Goal: Task Accomplishment & Management: Complete application form

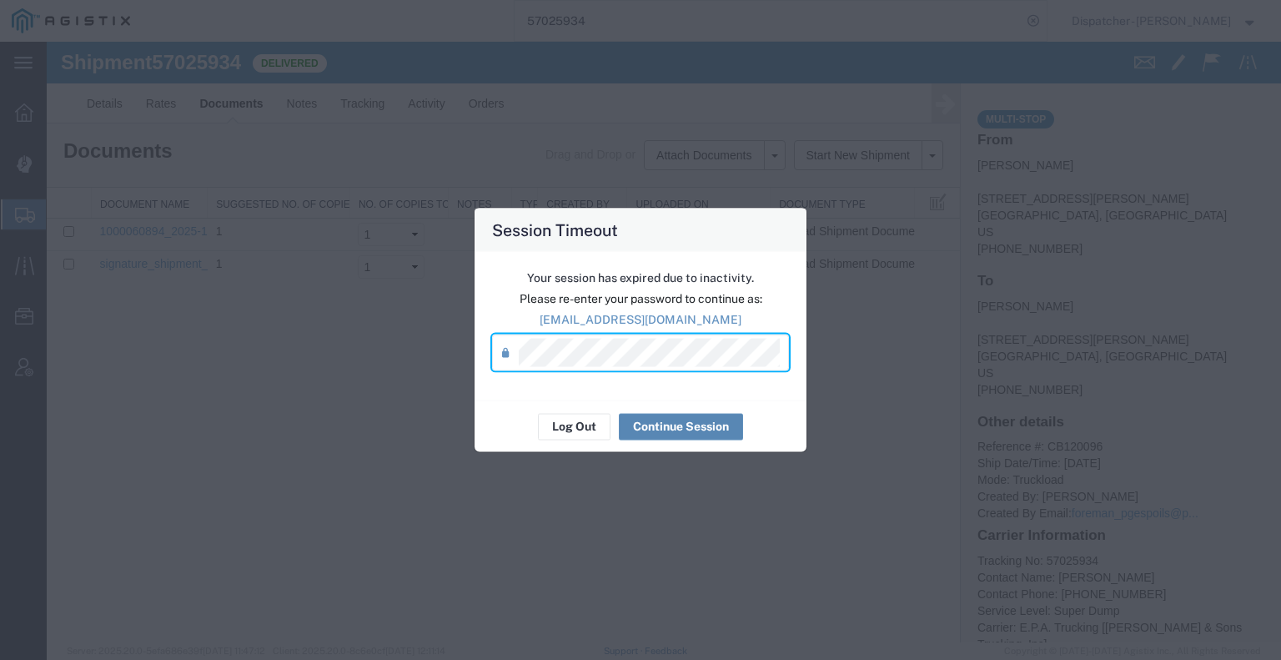
click at [687, 429] on button "Continue Session" at bounding box center [681, 426] width 124 height 27
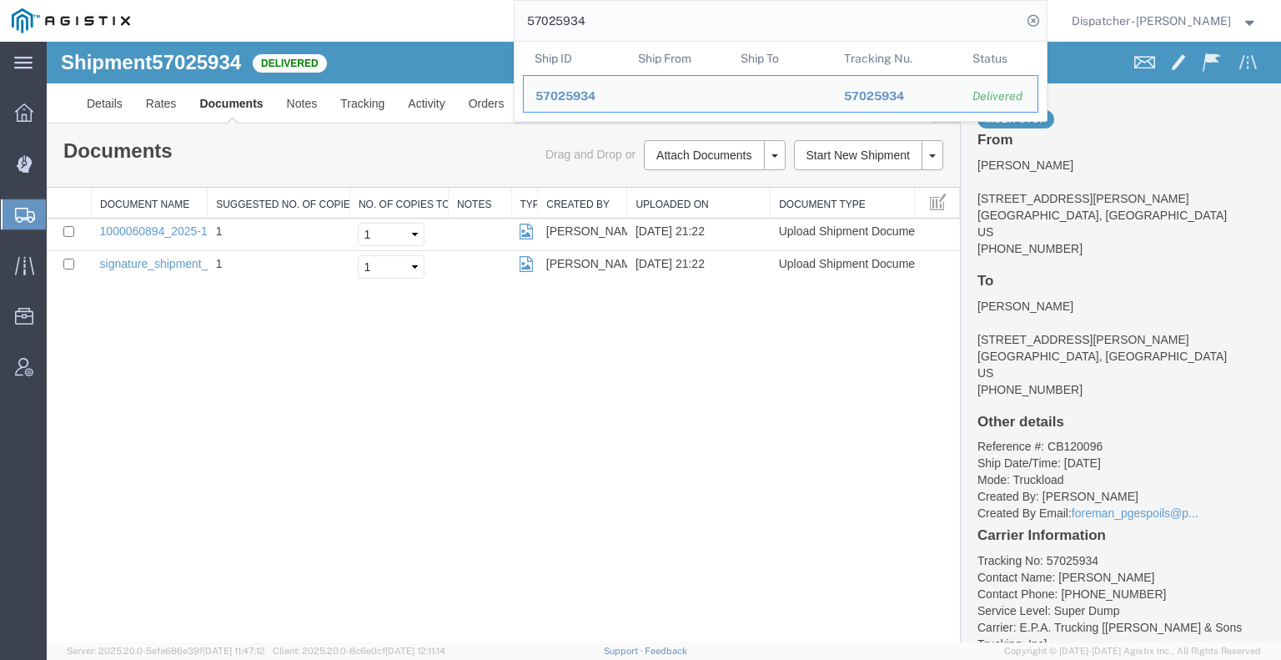
drag, startPoint x: 589, startPoint y: 21, endPoint x: 503, endPoint y: 18, distance: 86.0
click at [504, 19] on div "57025934 Ship ID Ship From Ship To Tracking Nu. Status Ship ID 57025934 Ship Fr…" at bounding box center [594, 21] width 905 height 42
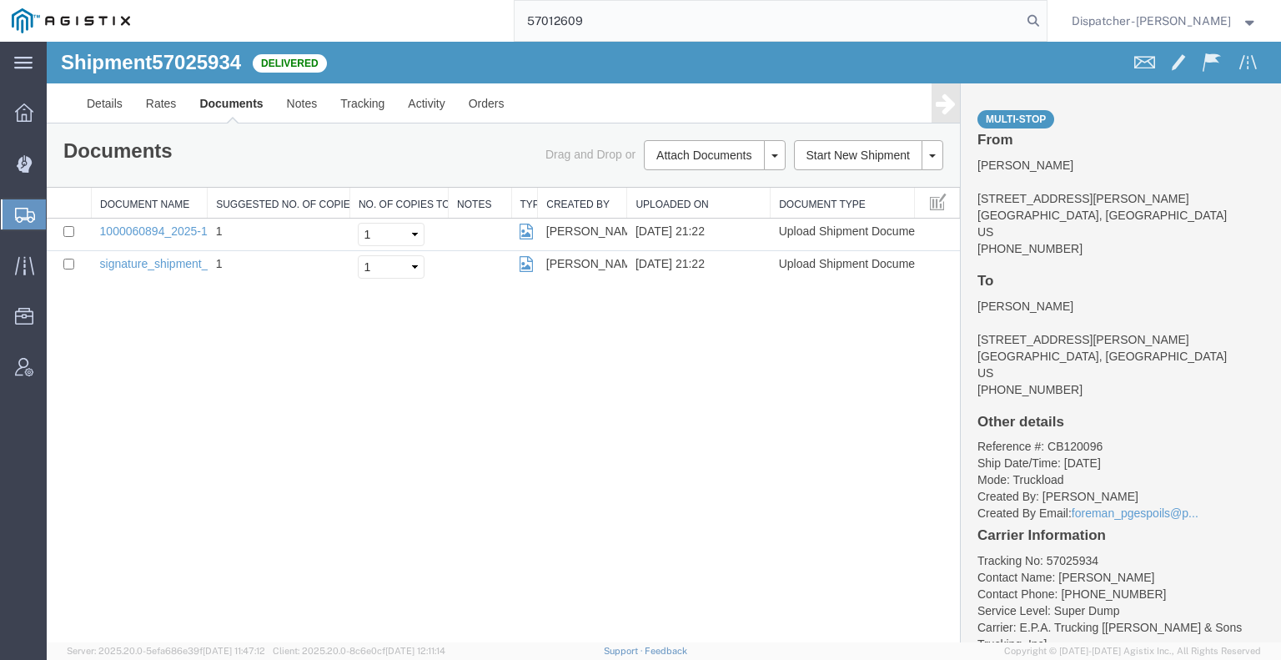
type input "57012609"
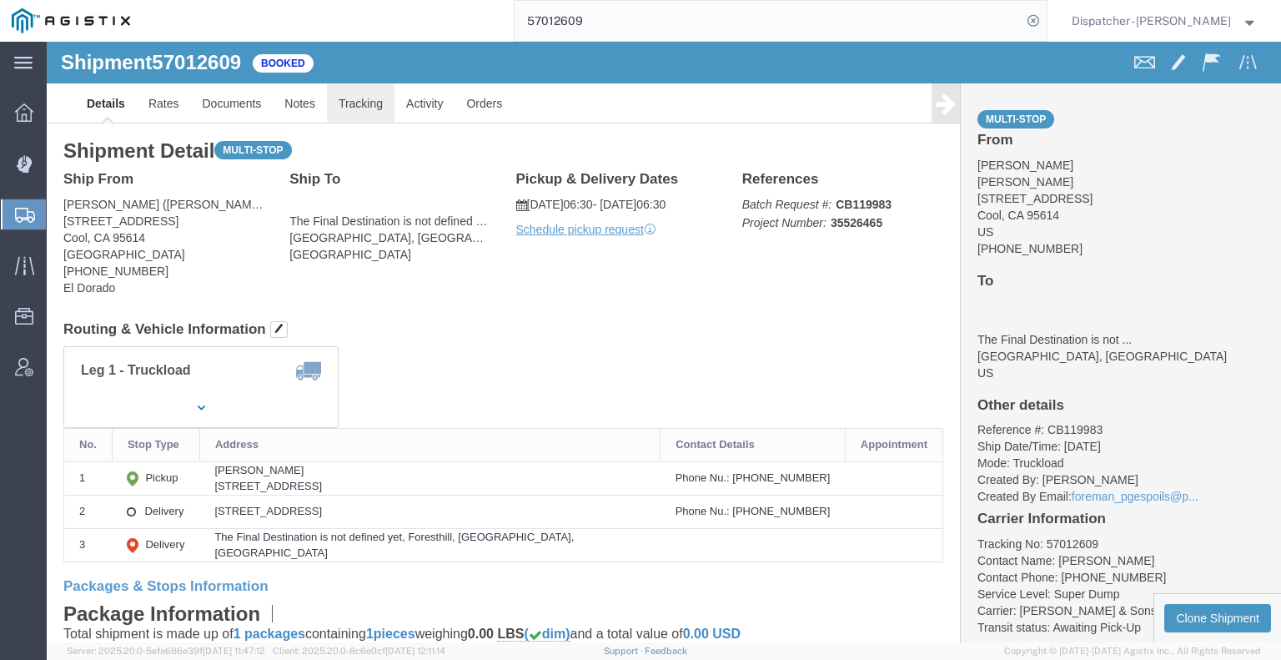
click link "Tracking"
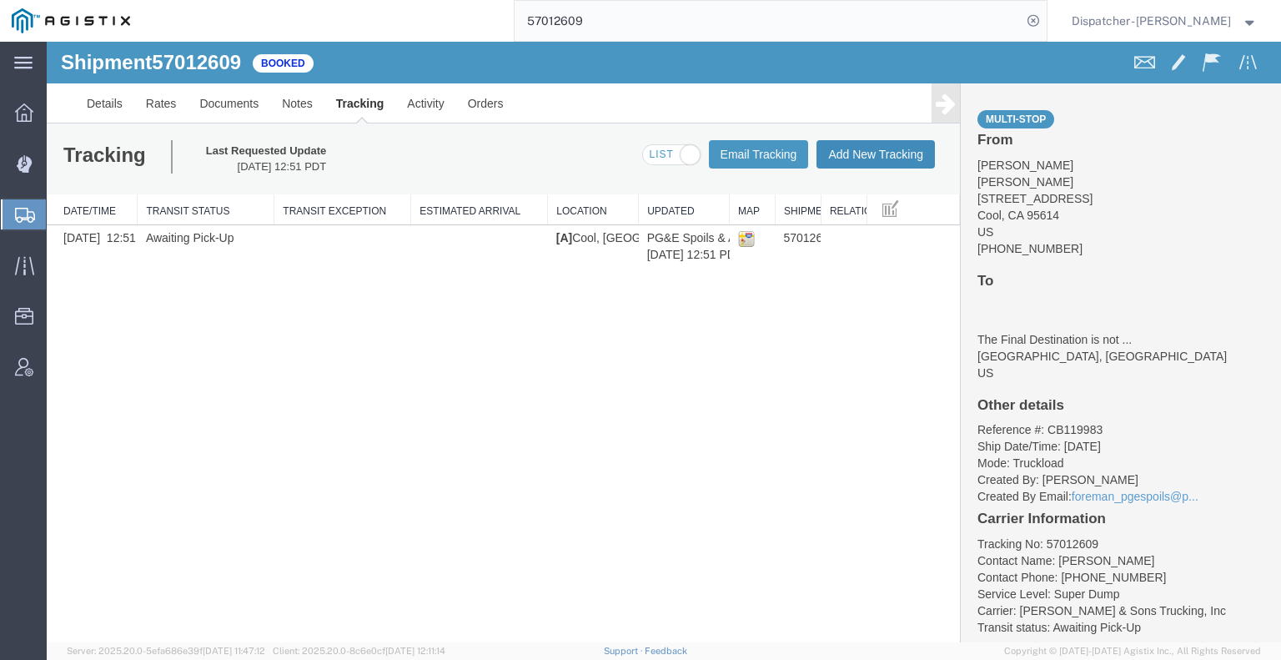
click at [856, 153] on button "Add New Tracking" at bounding box center [876, 154] width 118 height 28
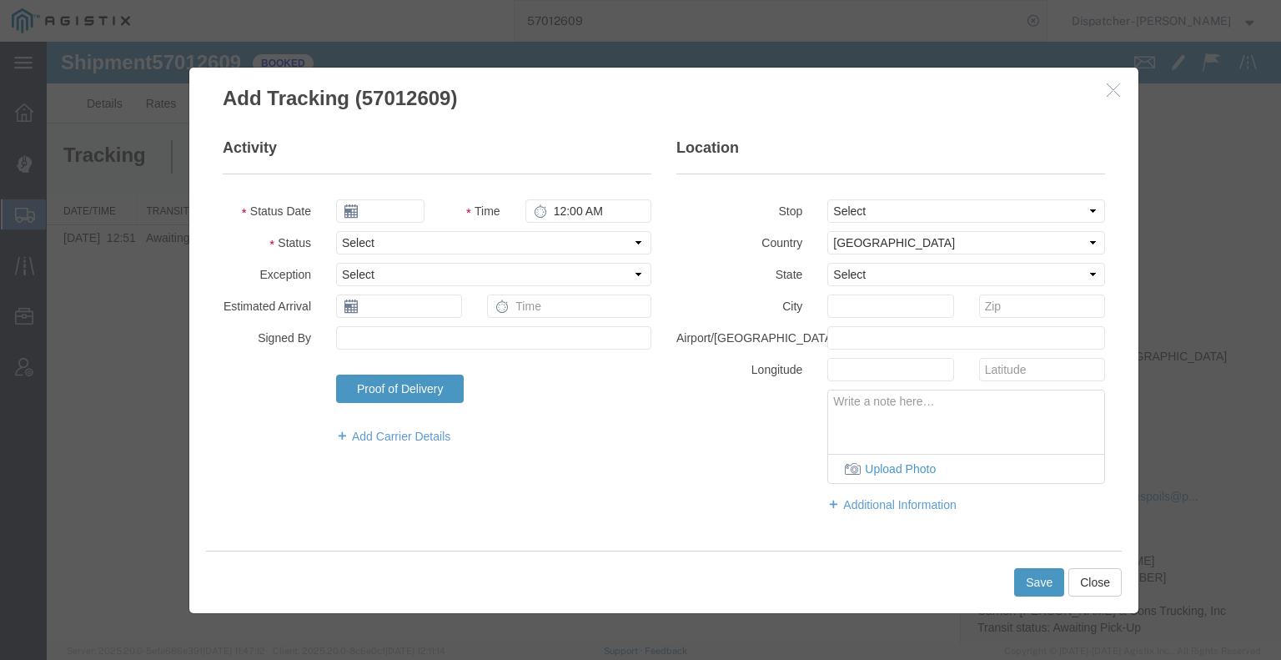
type input "[DATE]"
type input "9:00 AM"
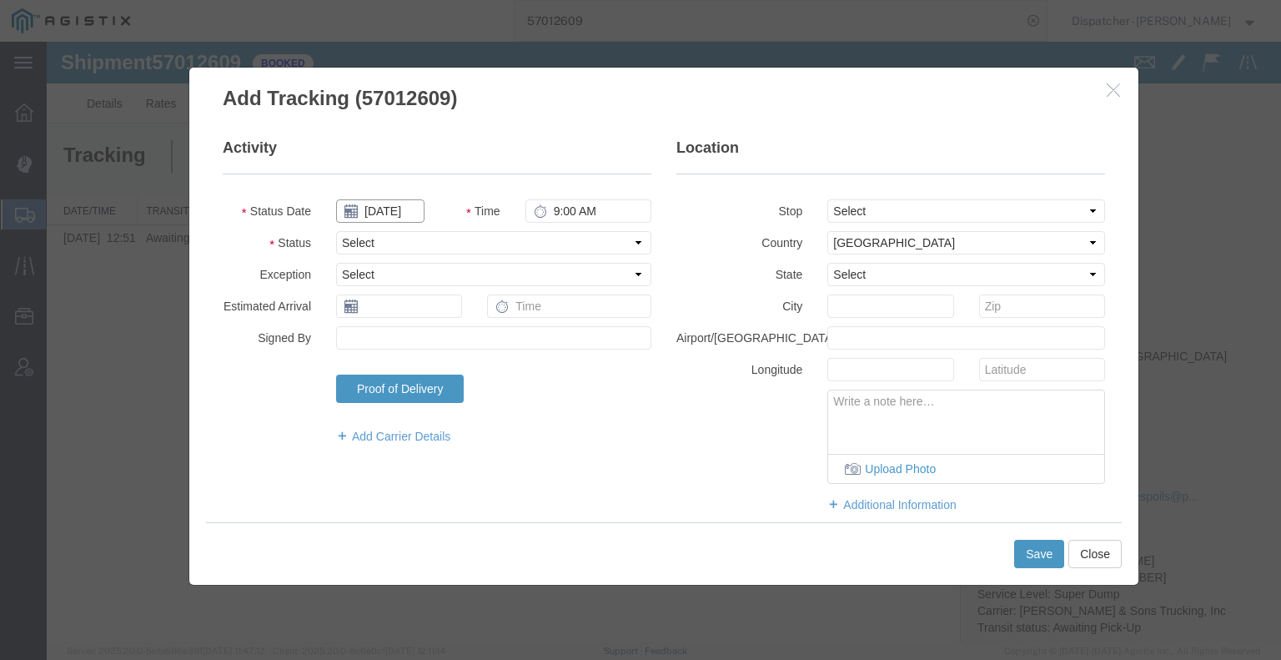
click at [397, 209] on input "[DATE]" at bounding box center [380, 210] width 88 height 23
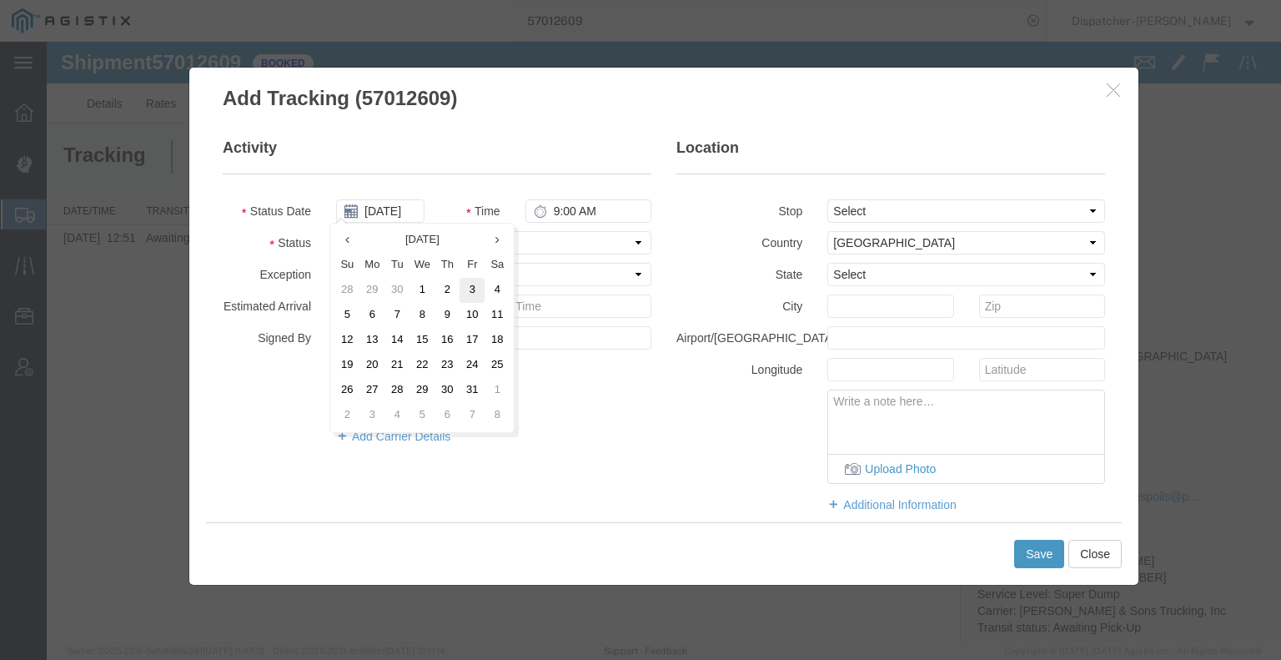
click at [461, 290] on td "3" at bounding box center [472, 290] width 25 height 25
type input "[DATE]"
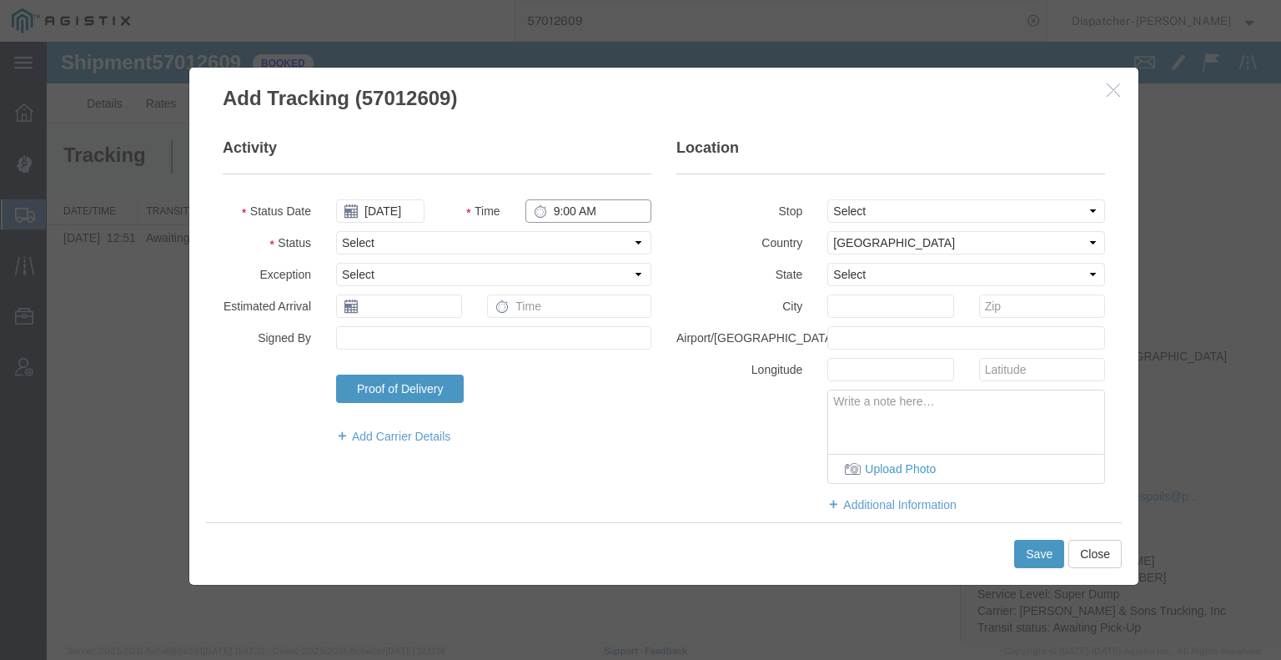
click at [568, 216] on input "9:00 AM" at bounding box center [589, 210] width 126 height 23
type input "6:00 AM"
click at [567, 231] on select "Select Arrival Notice Available Arrival Notice Imported Arrive at Delivery Loca…" at bounding box center [493, 242] width 315 height 23
select select "ARVPULOC"
click at [336, 231] on select "Select Arrival Notice Available Arrival Notice Imported Arrive at Delivery Loca…" at bounding box center [493, 242] width 315 height 23
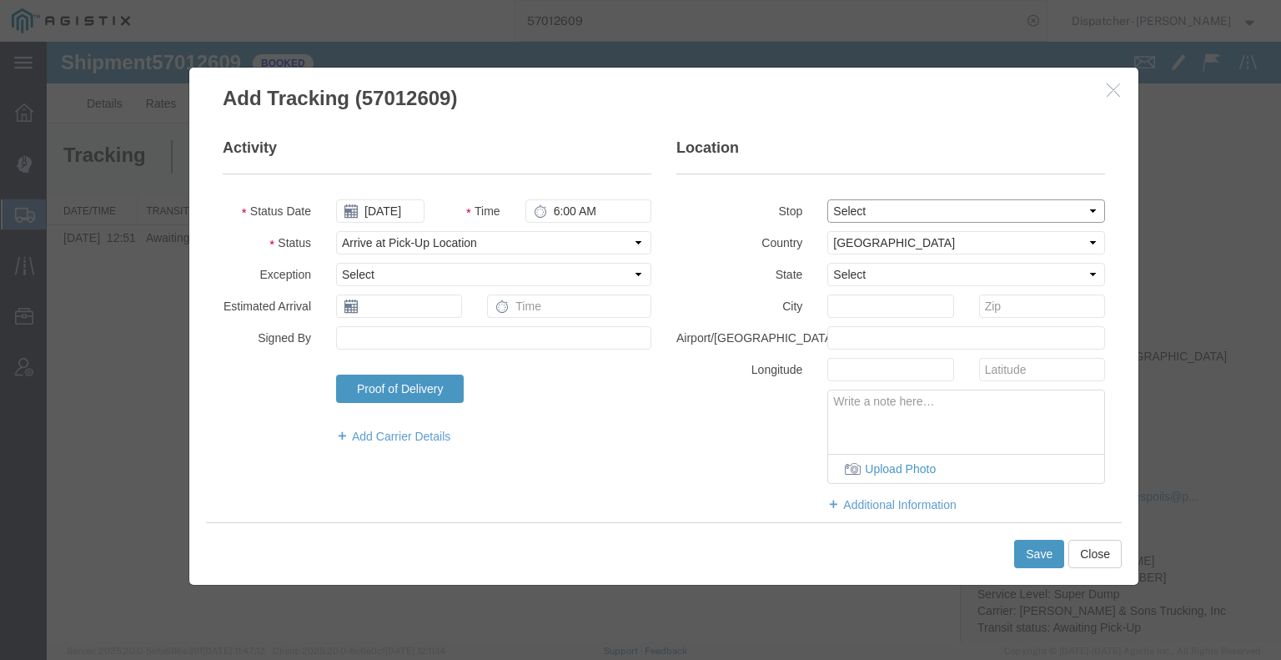
click at [847, 206] on select "Select From: [STREET_ADDRESS] Stop 2: [STREET_ADDRESS] To: The Final Destinatio…" at bounding box center [967, 210] width 278 height 23
select select "{"pickupDeliveryInfoId": "123329132","pickupOrDelivery": "P","stopNum": "1","lo…"
click at [828, 199] on select "Select From: [STREET_ADDRESS] Stop 2: [STREET_ADDRESS] To: The Final Destinatio…" at bounding box center [967, 210] width 278 height 23
select select "CA"
type input "Cool"
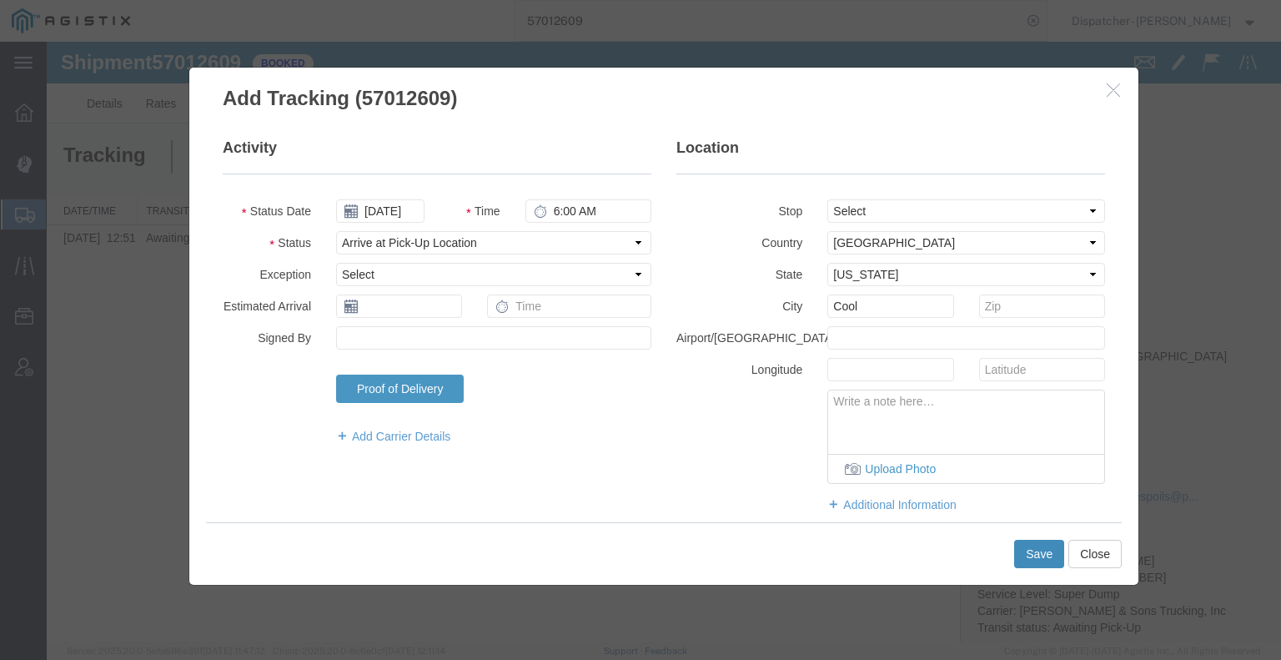
click at [1023, 548] on button "Save" at bounding box center [1040, 554] width 50 height 28
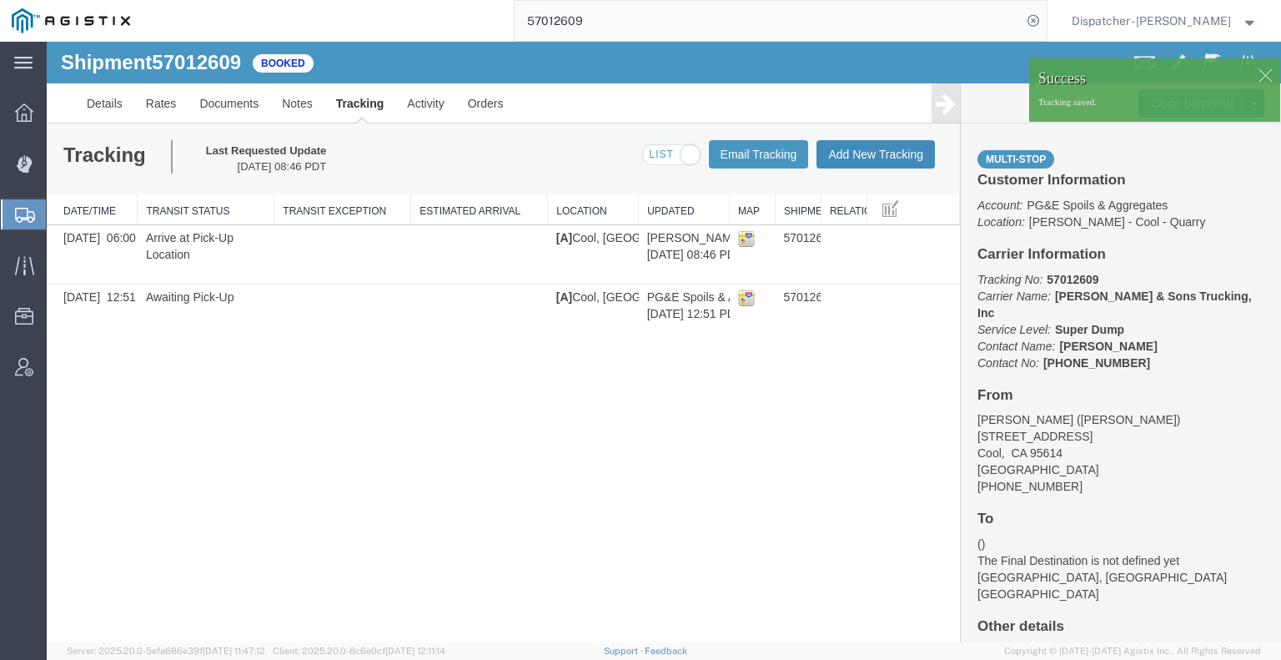
click at [864, 157] on button "Add New Tracking" at bounding box center [876, 154] width 118 height 28
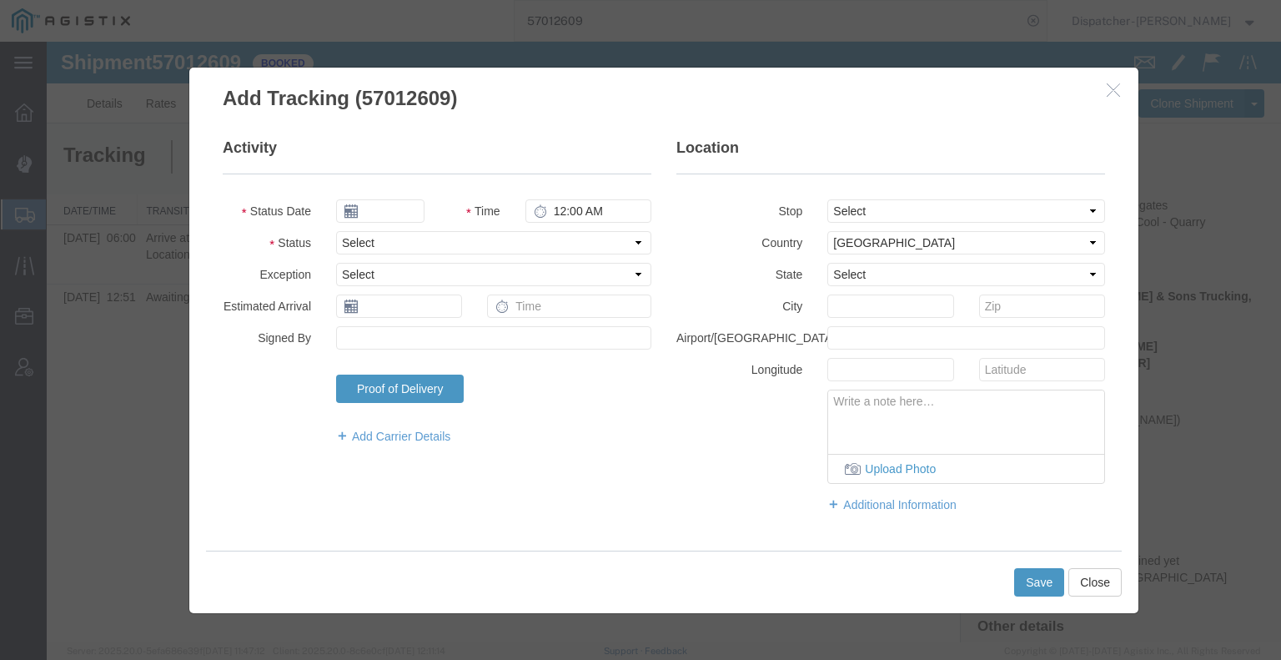
type input "[DATE]"
type input "9:00 AM"
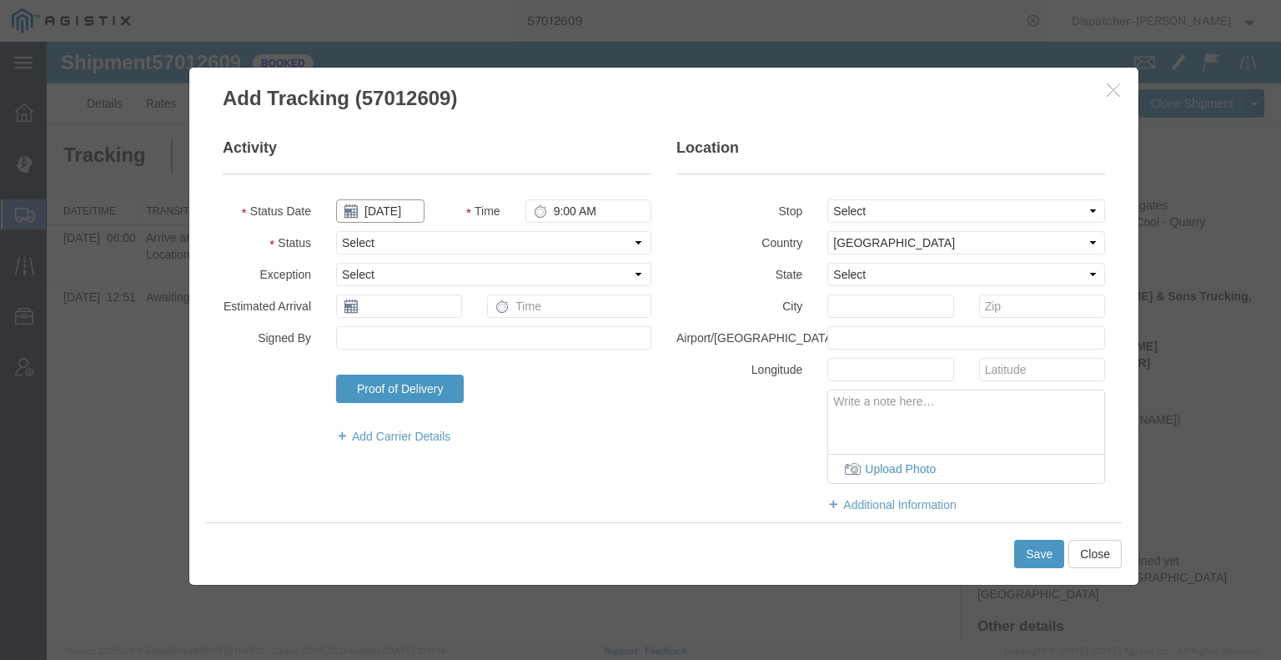
click at [395, 209] on input "[DATE]" at bounding box center [380, 210] width 88 height 23
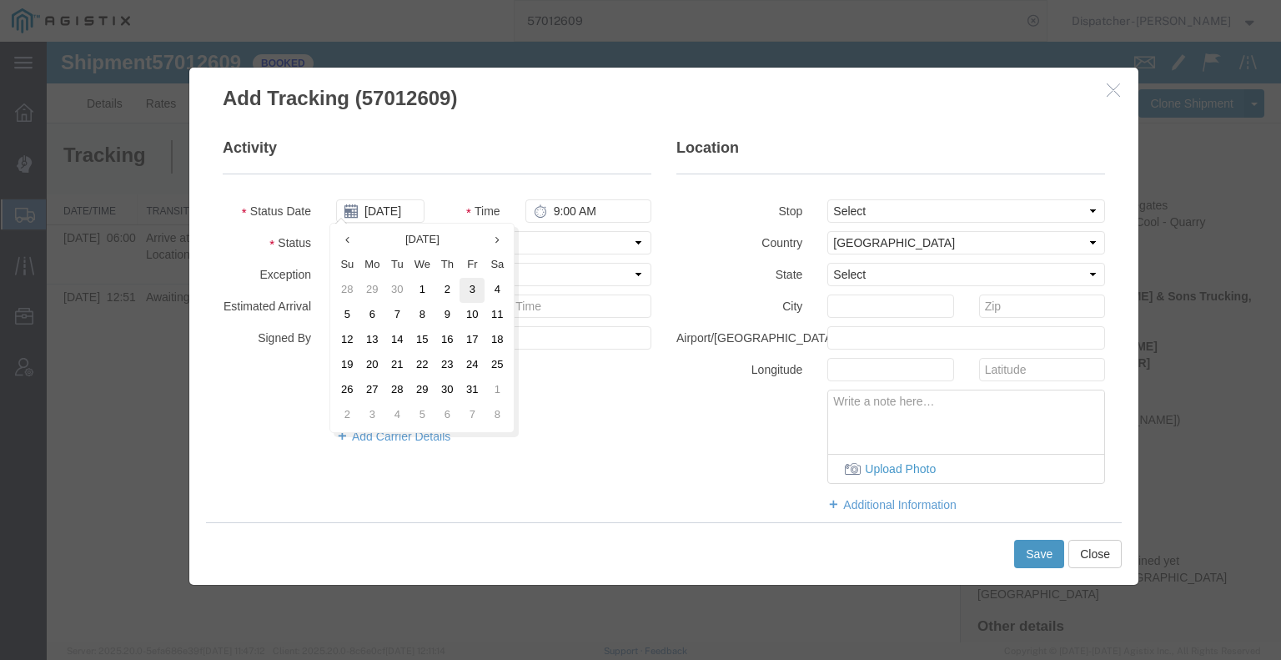
click at [469, 294] on td "3" at bounding box center [472, 290] width 25 height 25
type input "[DATE]"
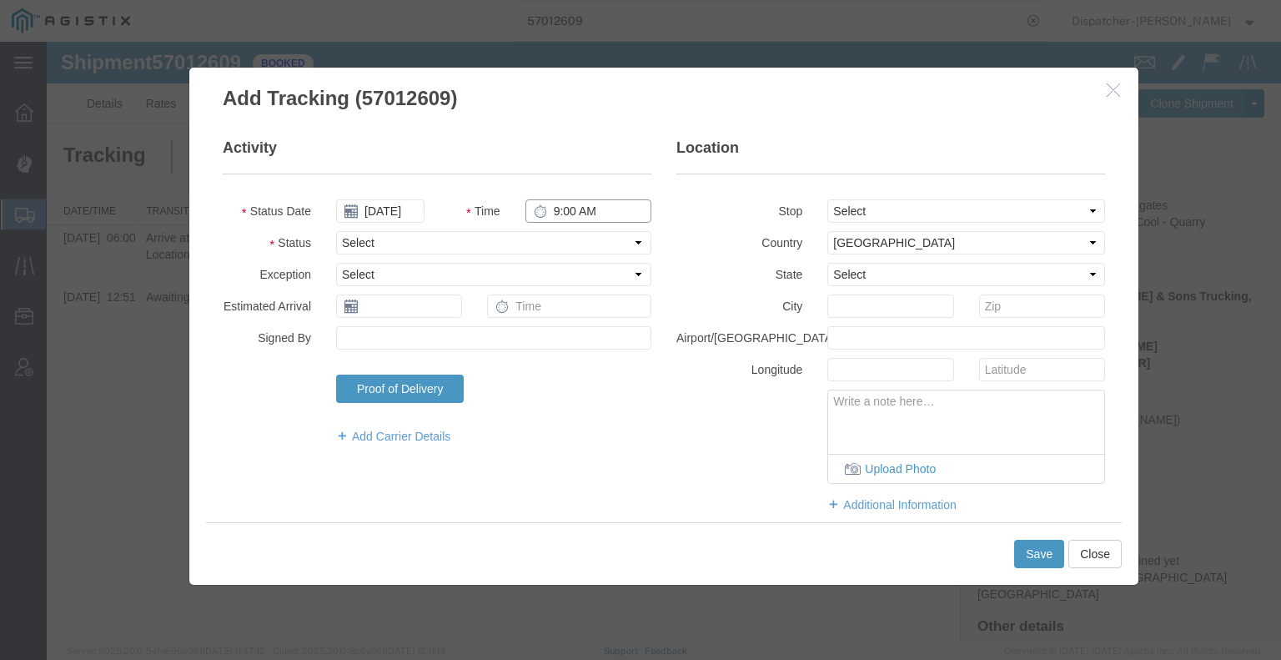
click at [575, 209] on input "9:00 AM" at bounding box center [589, 210] width 126 height 23
type input "2:15 PM"
click at [567, 239] on select "Select Arrival Notice Available Arrival Notice Imported Arrive at Delivery Loca…" at bounding box center [493, 242] width 315 height 23
select select "DPTDLVLOC"
click at [336, 231] on select "Select Arrival Notice Available Arrival Notice Imported Arrive at Delivery Loca…" at bounding box center [493, 242] width 315 height 23
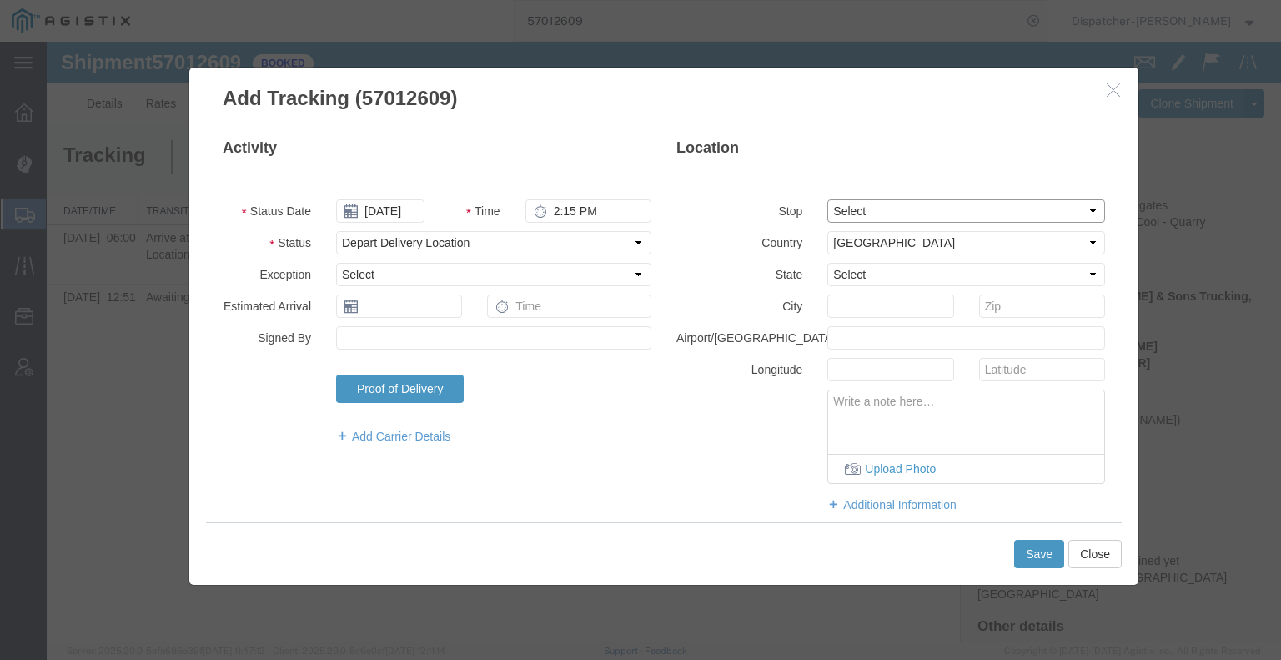
click at [833, 214] on select "Select From: [STREET_ADDRESS] Stop 2: [STREET_ADDRESS] To: The Final Destinatio…" at bounding box center [967, 210] width 278 height 23
select select "{"pickupDeliveryInfoId": "123329133","pickupOrDelivery": "D","stopNum": "2","lo…"
click at [828, 199] on select "Select From: [STREET_ADDRESS] Stop 2: [STREET_ADDRESS] To: The Final Destinatio…" at bounding box center [967, 210] width 278 height 23
select select "CA"
type input "Foresthill"
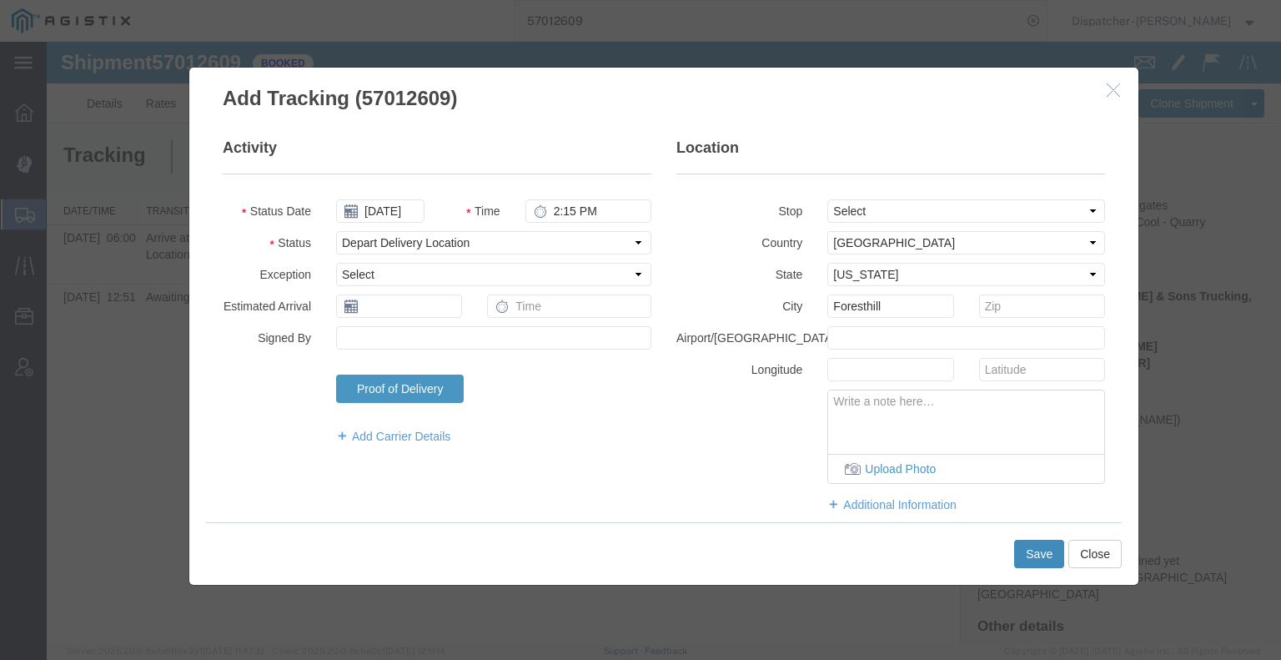
click at [1034, 556] on button "Save" at bounding box center [1040, 554] width 50 height 28
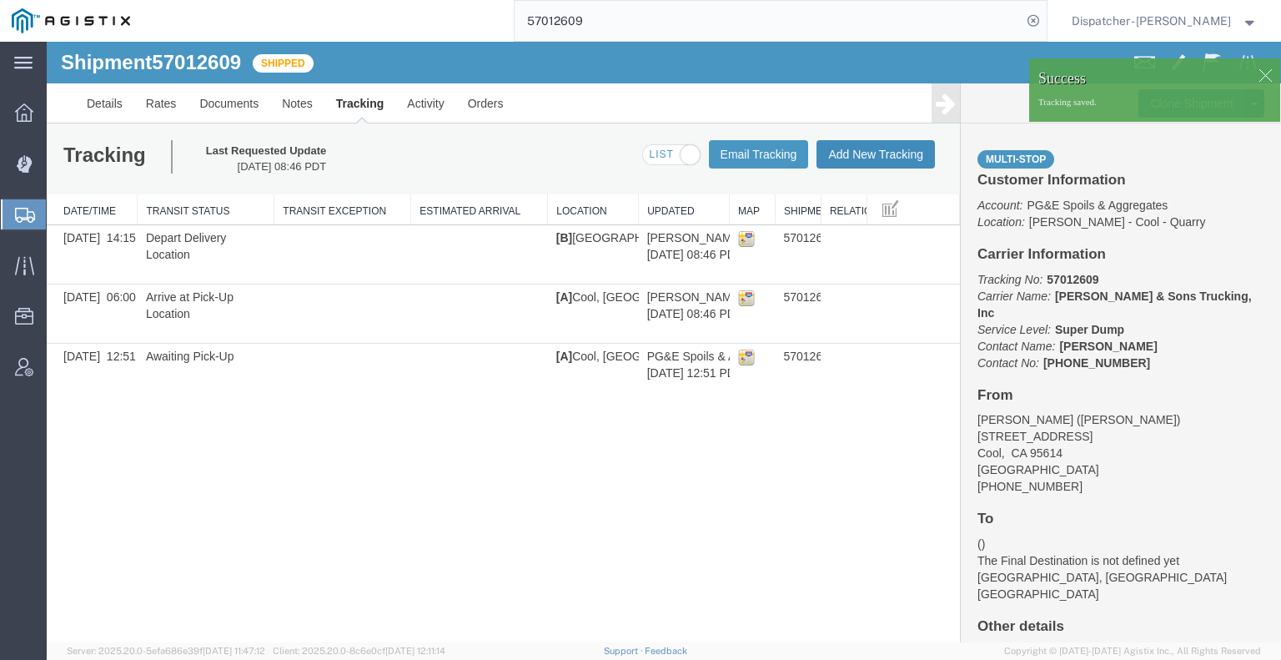
click at [877, 151] on button "Add New Tracking" at bounding box center [876, 154] width 118 height 28
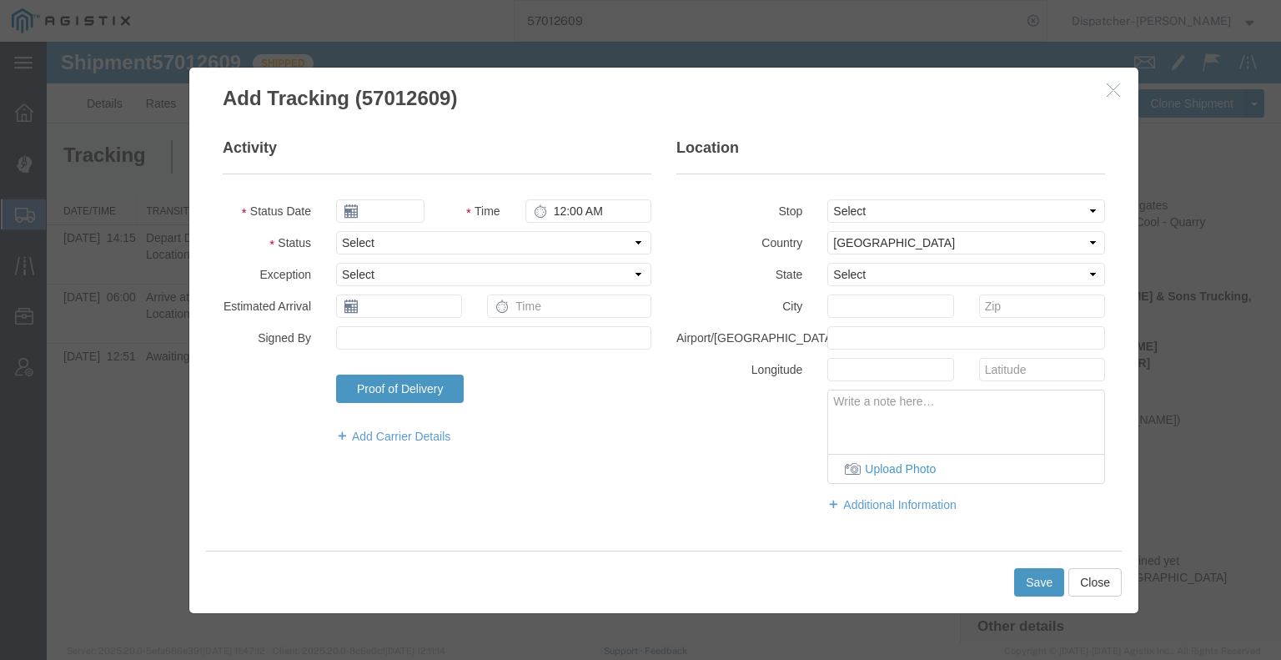
type input "[DATE]"
type input "9:00 AM"
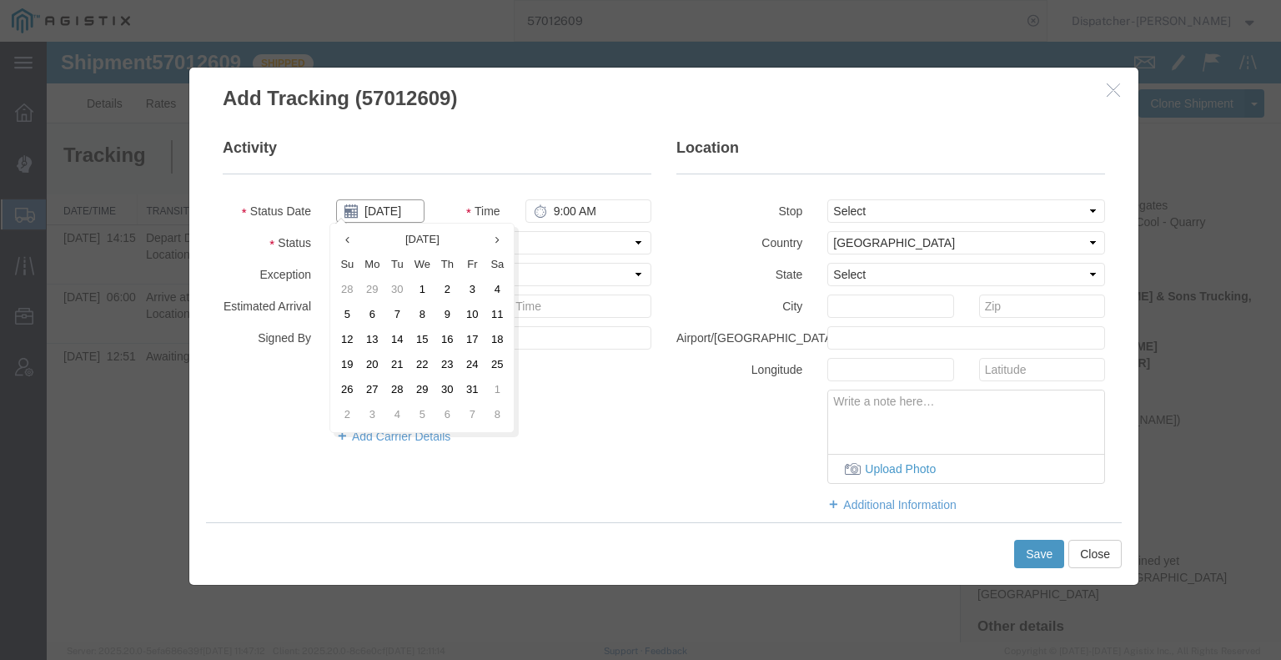
click at [375, 206] on input "[DATE]" at bounding box center [380, 210] width 88 height 23
click at [477, 290] on td "3" at bounding box center [472, 290] width 25 height 25
type input "[DATE]"
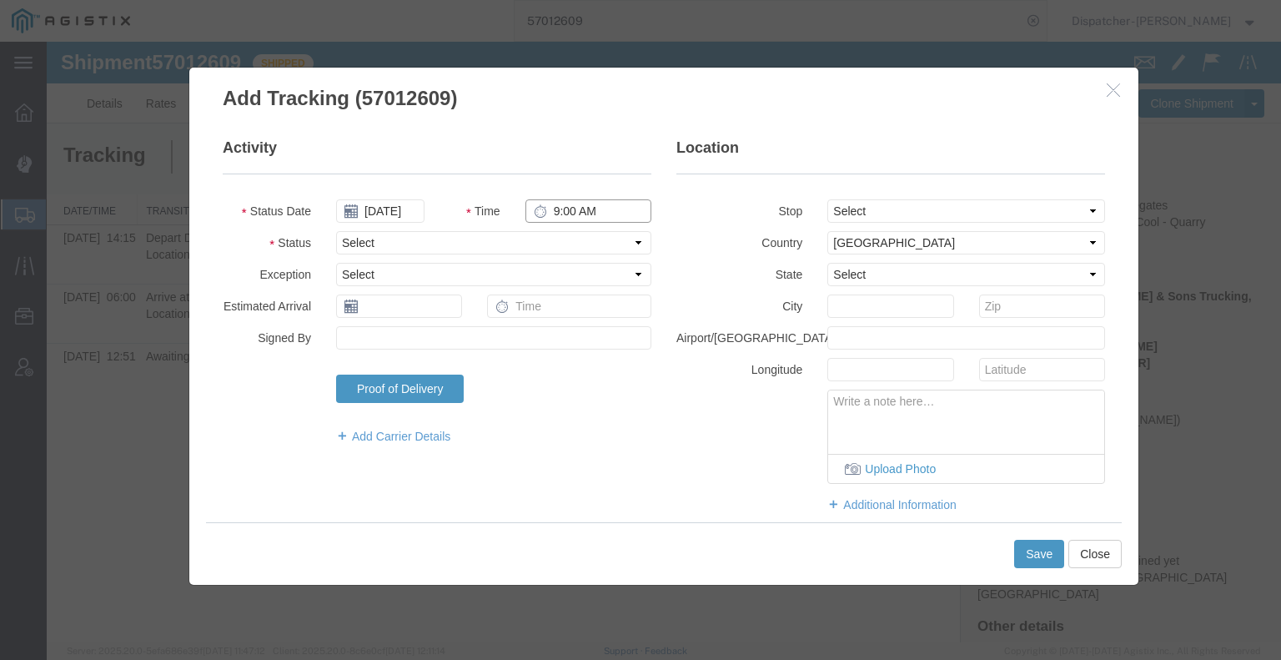
click at [557, 205] on input "9:00 AM" at bounding box center [589, 210] width 126 height 23
type input "2:15 PM"
click at [475, 239] on select "Select Arrival Notice Available Arrival Notice Imported Arrive at Delivery Loca…" at bounding box center [493, 242] width 315 height 23
select select "BREAKSTART"
click at [336, 231] on select "Select Arrival Notice Available Arrival Notice Imported Arrive at Delivery Loca…" at bounding box center [493, 242] width 315 height 23
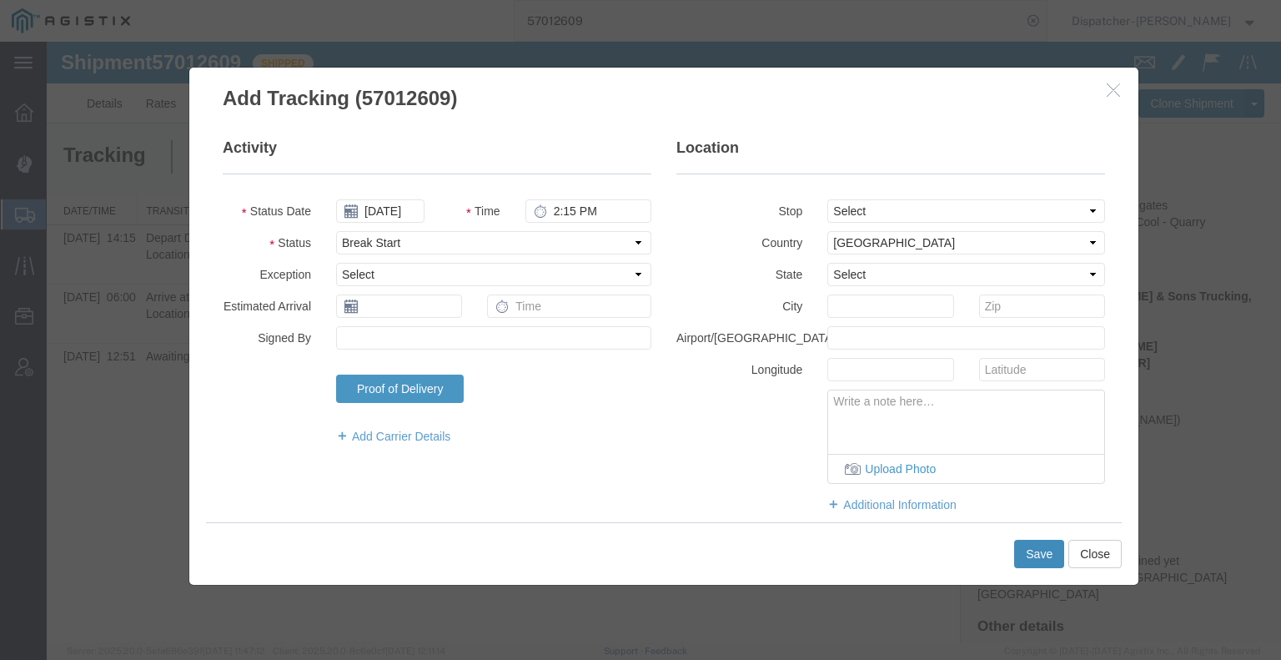
click at [1034, 566] on button "Save" at bounding box center [1040, 554] width 50 height 28
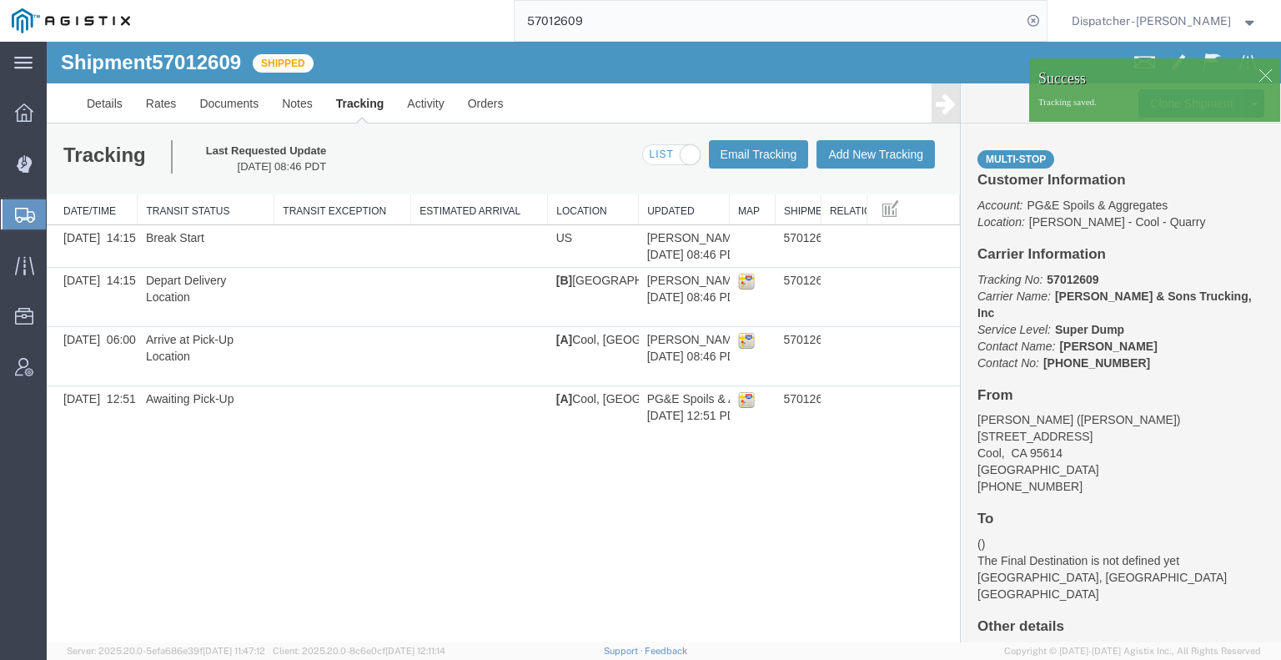
click at [946, 103] on icon at bounding box center [946, 103] width 20 height 23
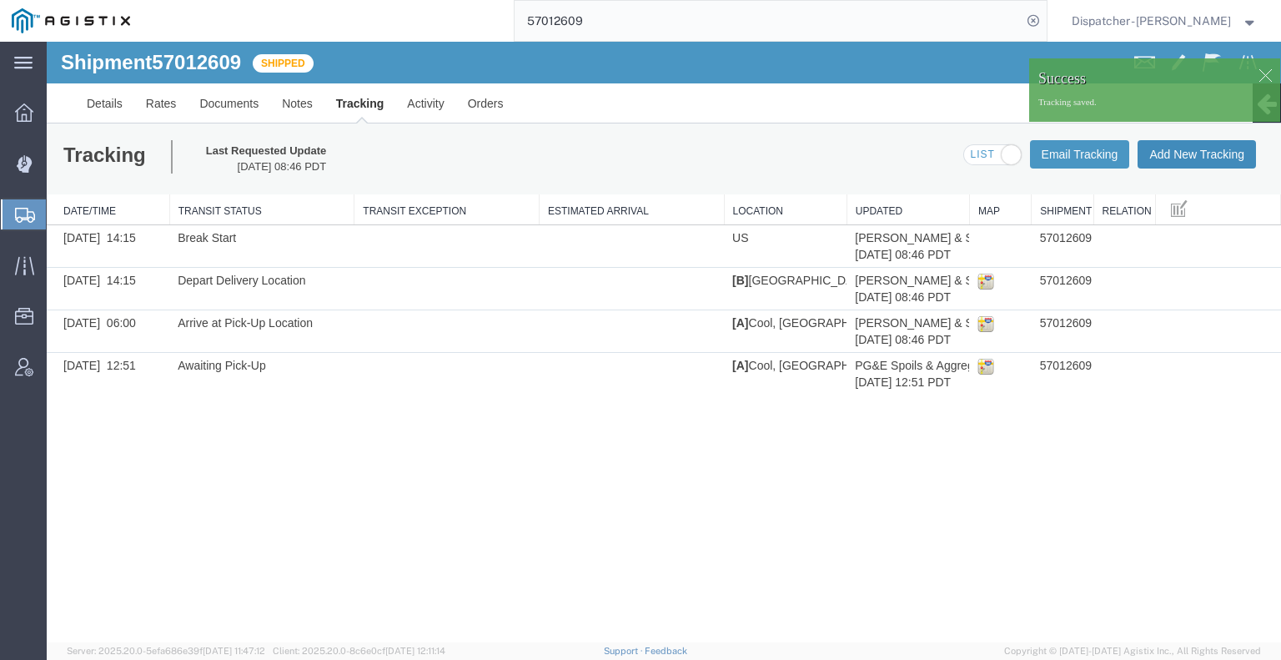
click at [1165, 153] on button "Add New Tracking" at bounding box center [1197, 154] width 118 height 28
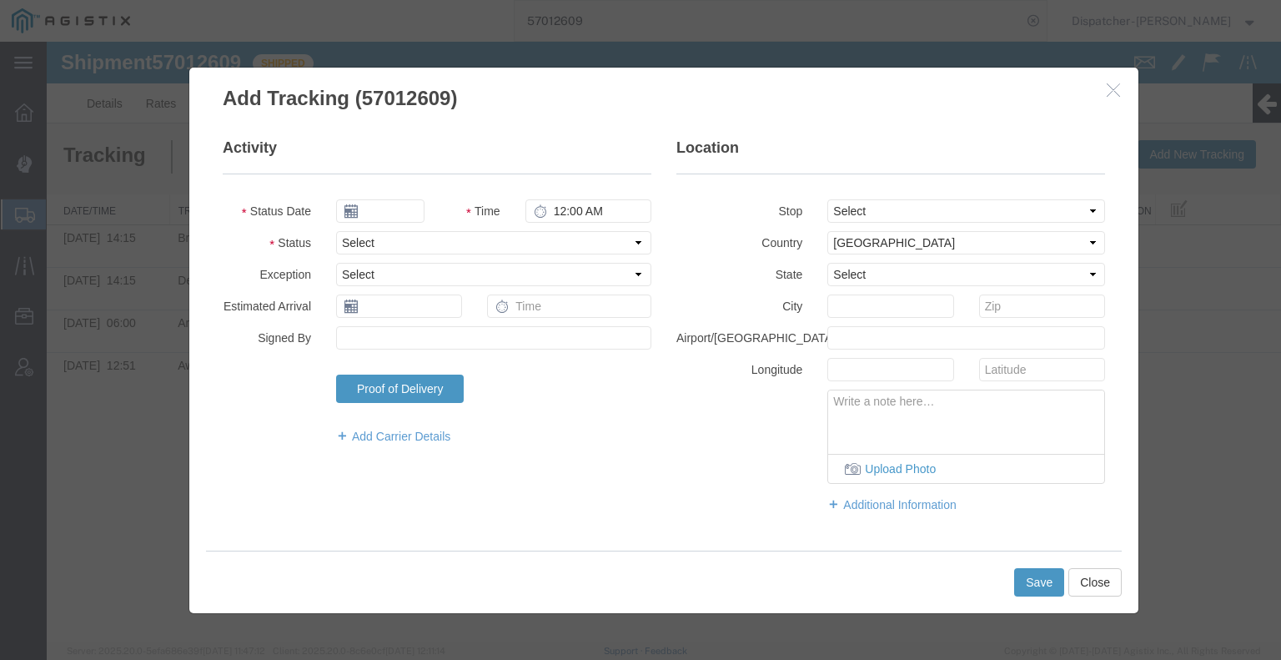
type input "[DATE]"
type input "9:00 AM"
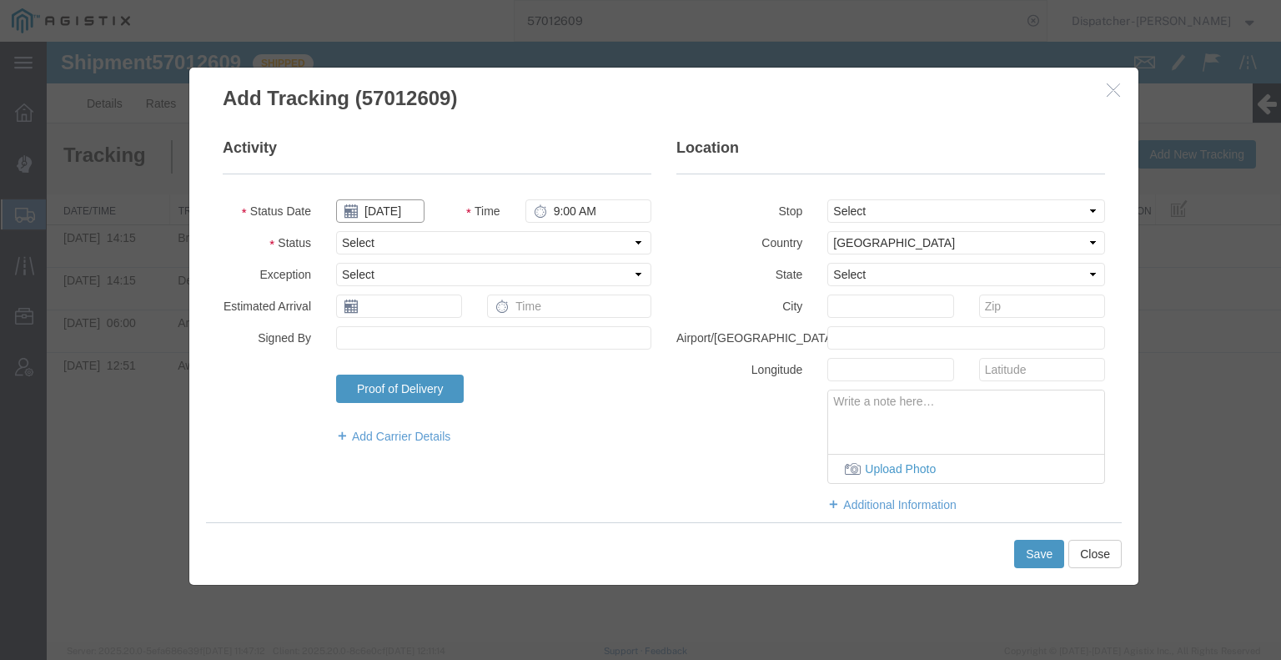
click at [390, 212] on input "[DATE]" at bounding box center [380, 210] width 88 height 23
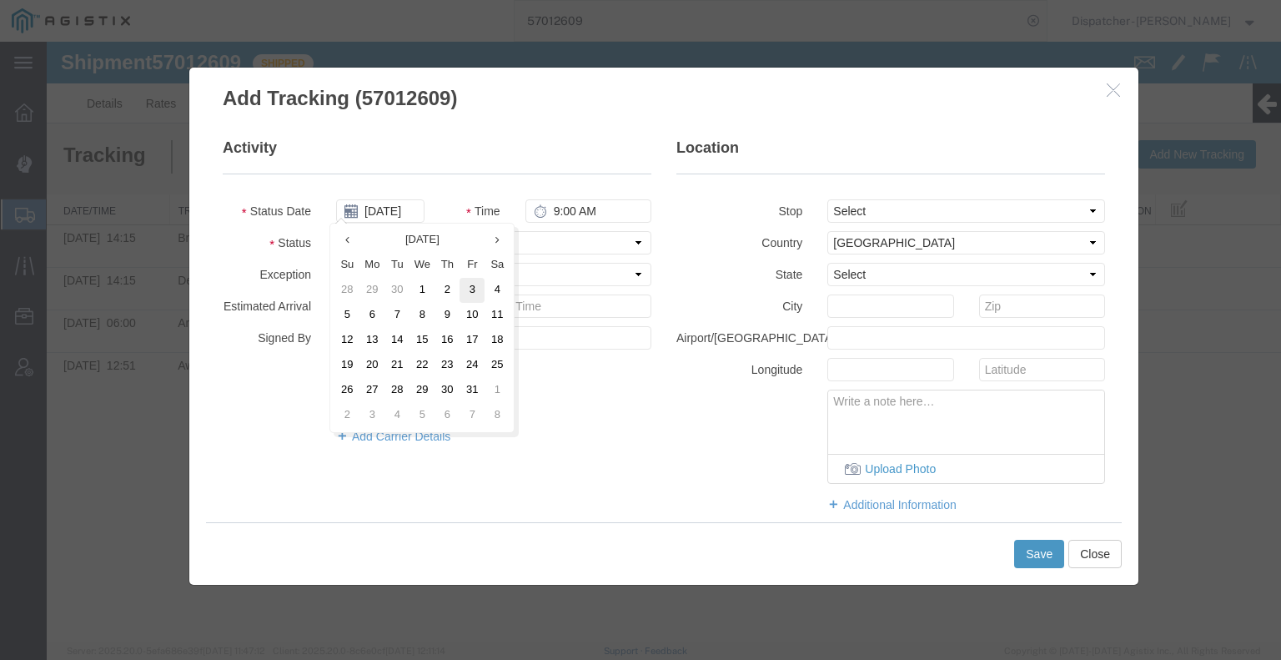
click at [466, 285] on td "3" at bounding box center [472, 290] width 25 height 25
type input "[DATE]"
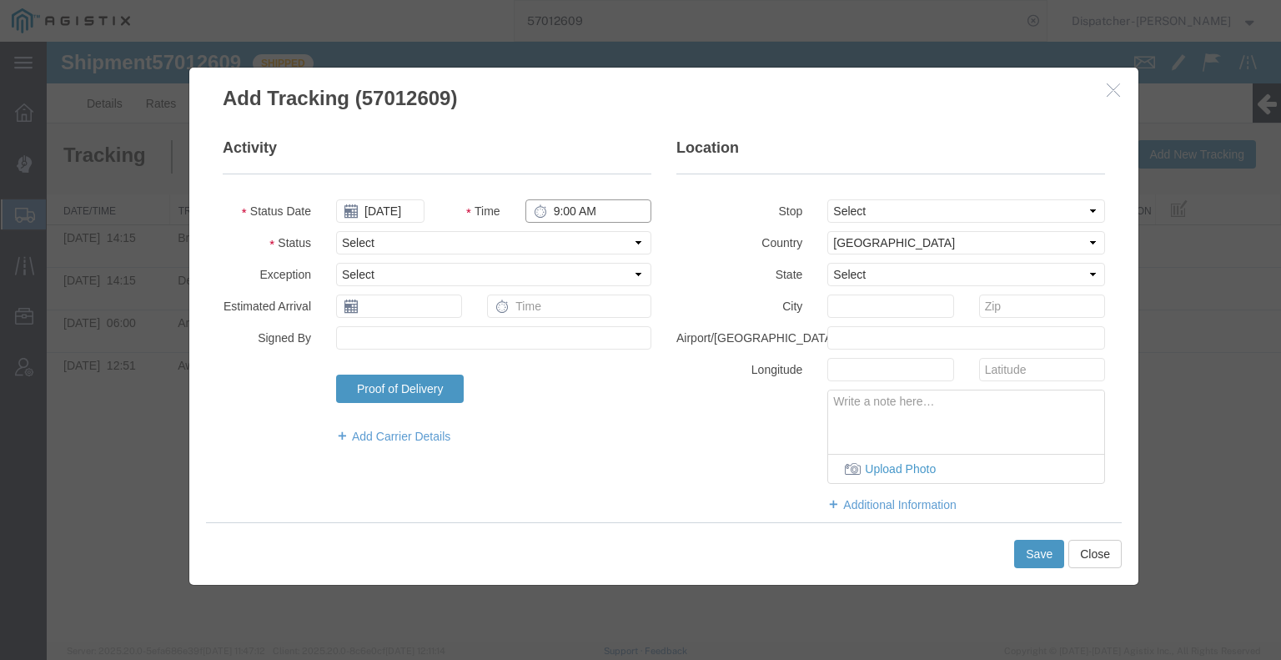
click at [577, 208] on input "9:00 AM" at bounding box center [589, 210] width 126 height 23
type input "2:45 PM"
click at [543, 239] on select "Select Arrival Notice Available Arrival Notice Imported Arrive at Delivery Loca…" at bounding box center [493, 242] width 315 height 23
select select "BREAKSTOP"
click at [336, 231] on select "Select Arrival Notice Available Arrival Notice Imported Arrive at Delivery Loca…" at bounding box center [493, 242] width 315 height 23
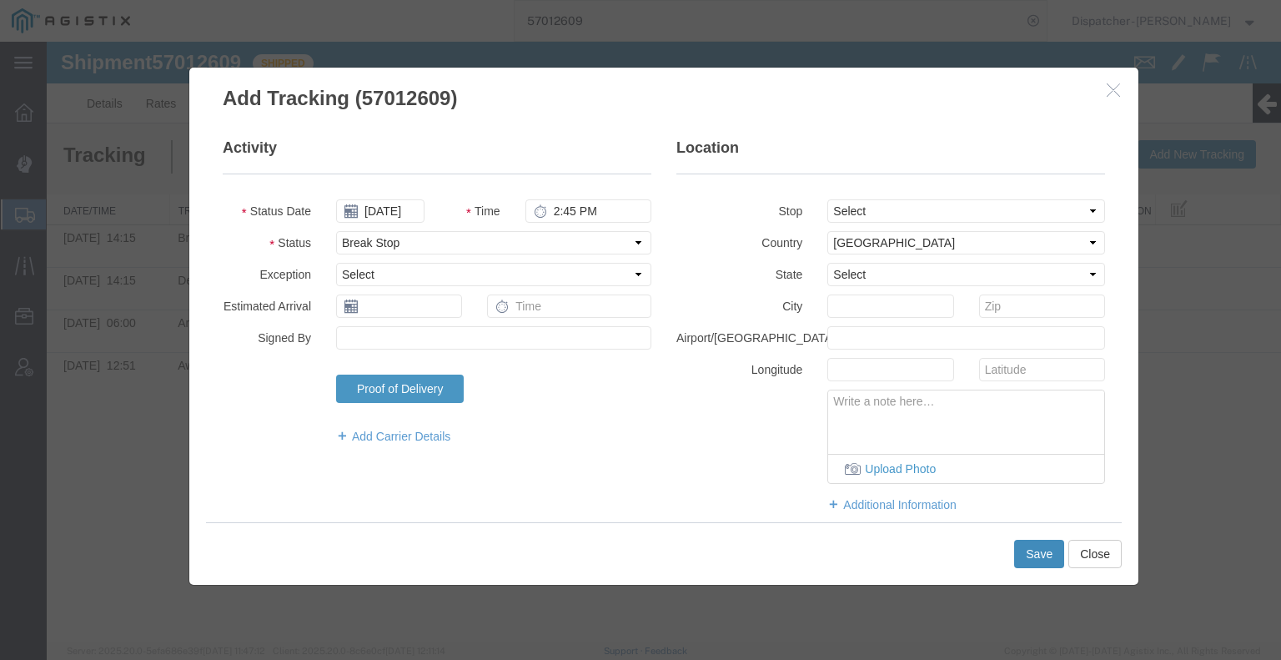
click at [1044, 550] on button "Save" at bounding box center [1040, 554] width 50 height 28
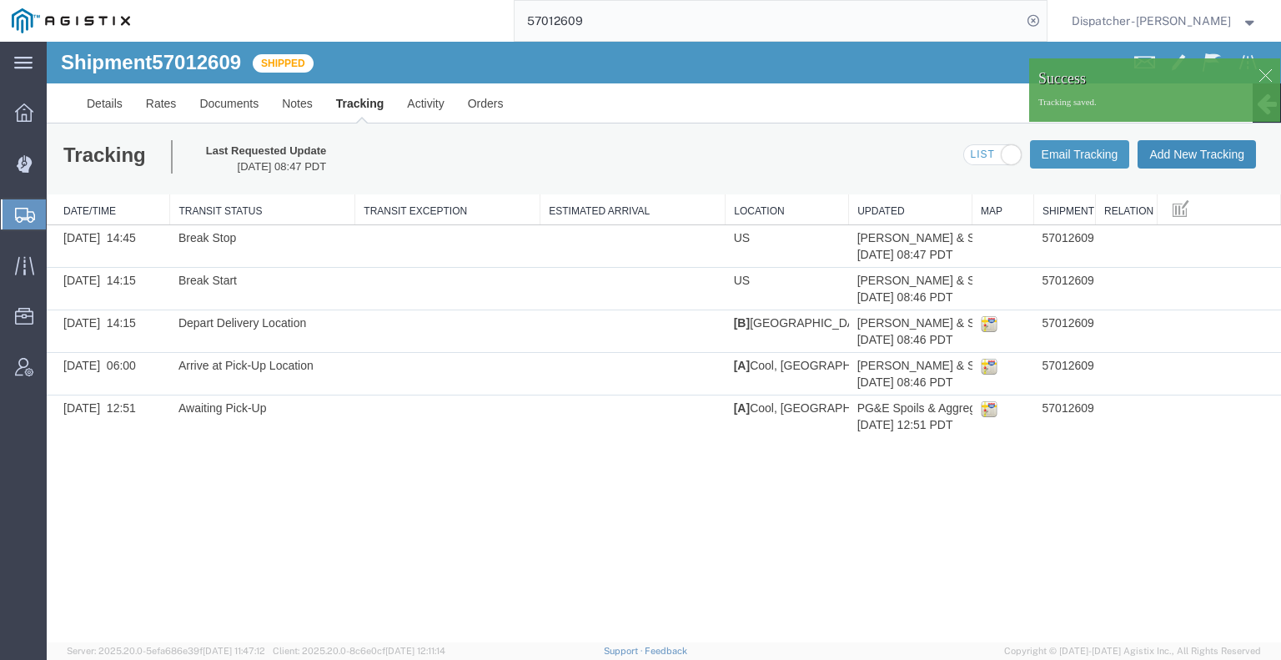
click at [1178, 155] on button "Add New Tracking" at bounding box center [1197, 154] width 118 height 28
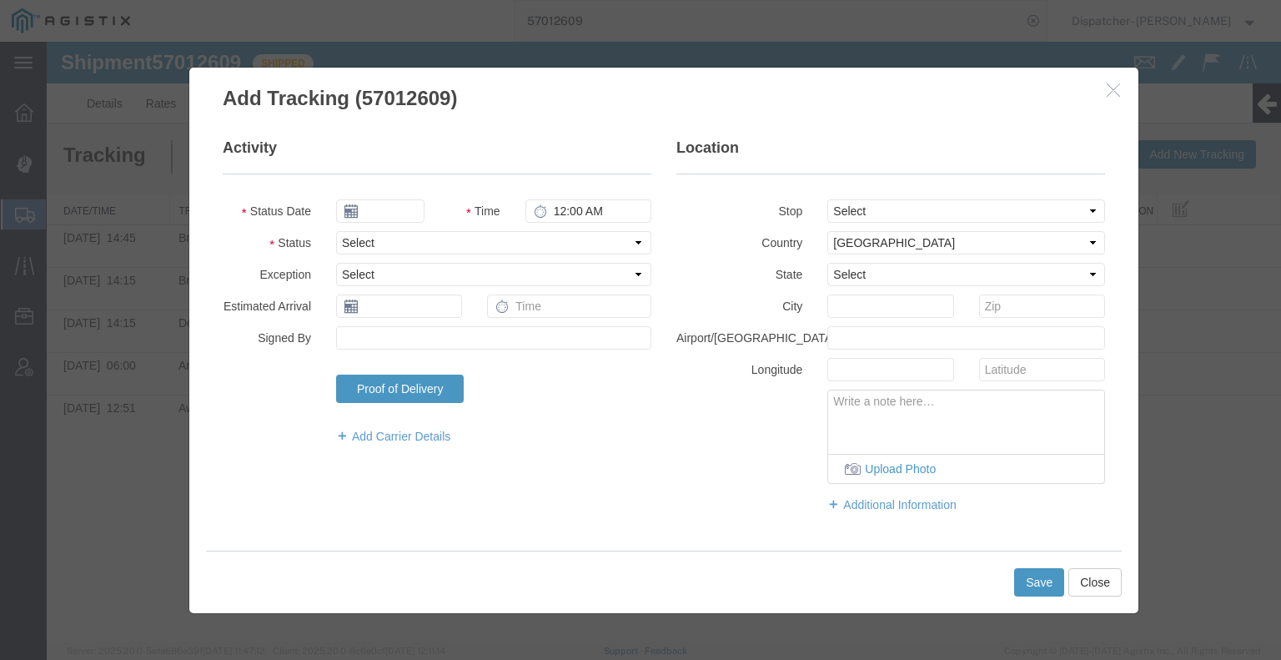
type input "[DATE]"
type input "9:00 AM"
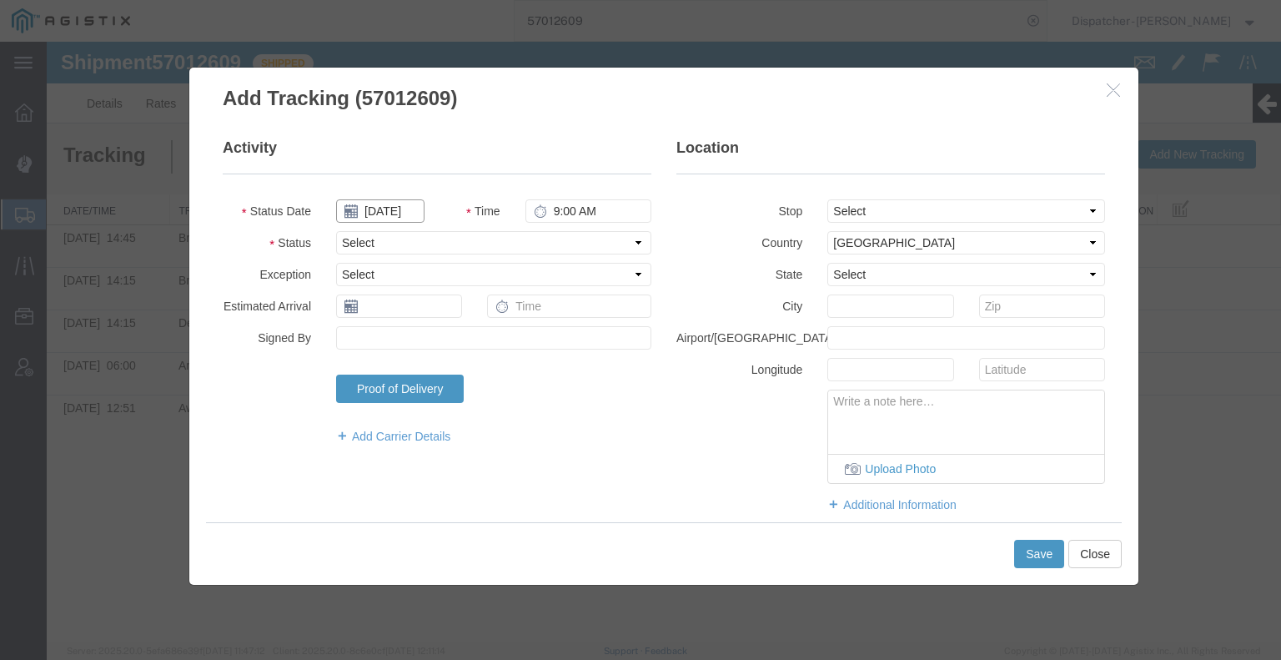
click at [384, 217] on input "[DATE]" at bounding box center [380, 210] width 88 height 23
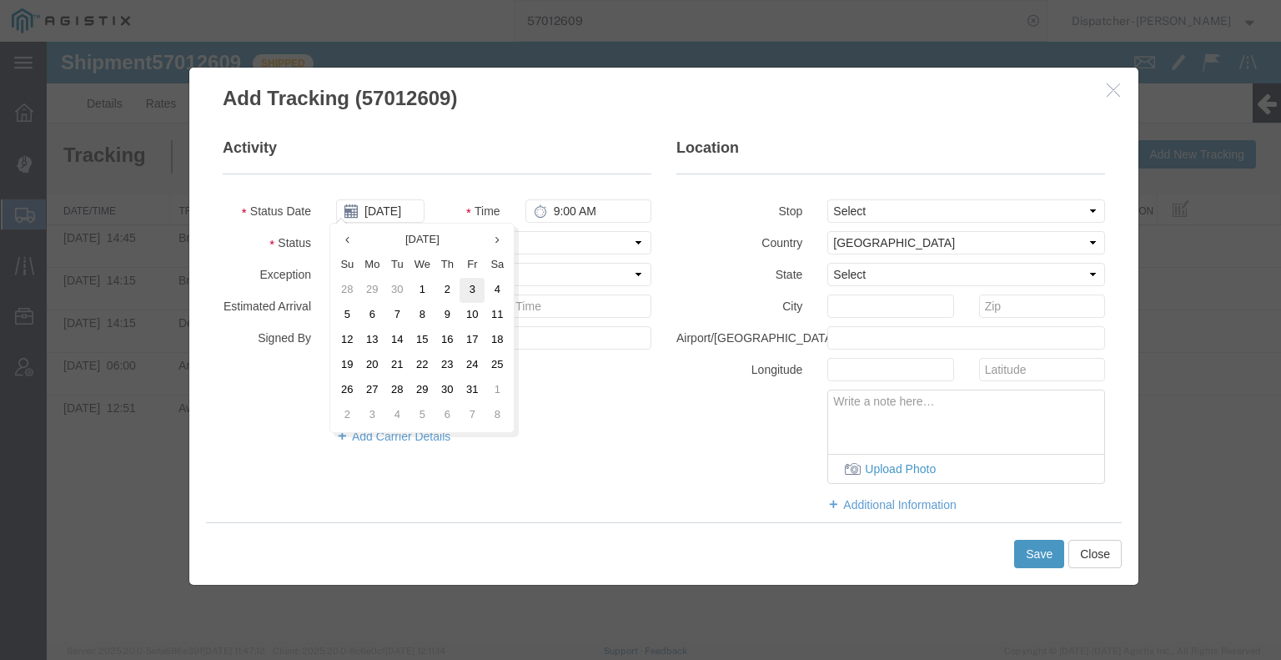
click at [469, 294] on td "3" at bounding box center [472, 290] width 25 height 25
type input "[DATE]"
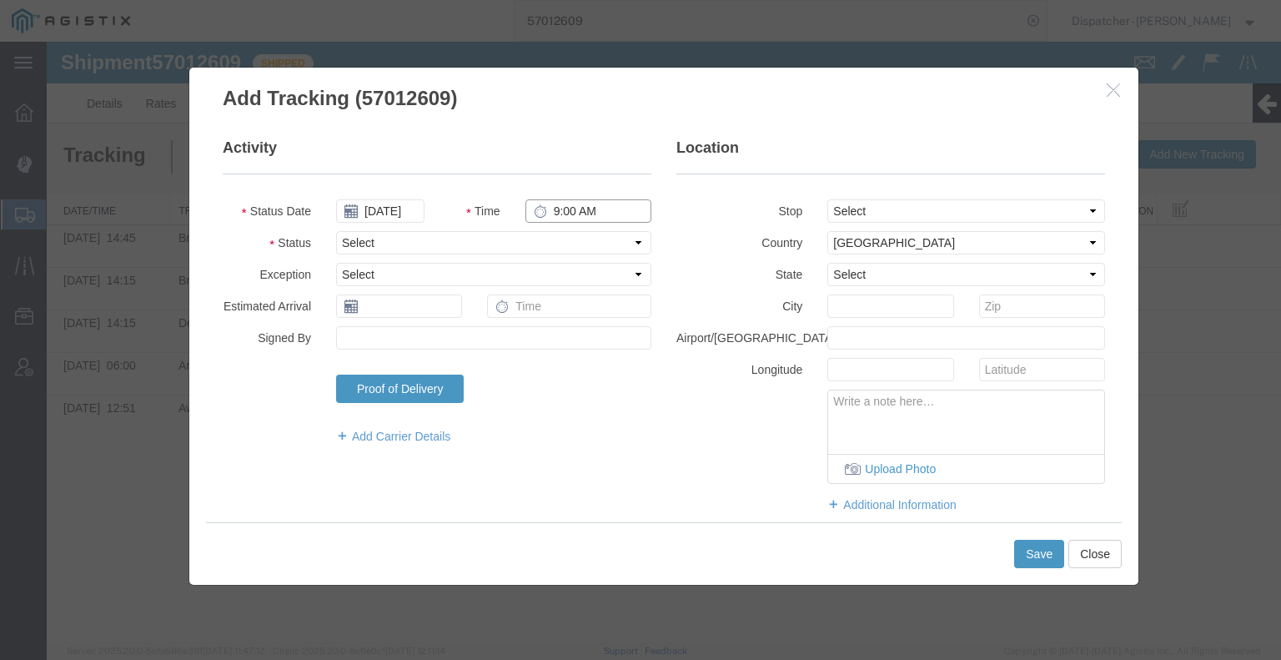
click at [584, 213] on input "9:00 AM" at bounding box center [589, 210] width 126 height 23
type input "4:00 PM"
click at [574, 236] on select "Select Arrival Notice Available Arrival Notice Imported Arrive at Delivery Loca…" at bounding box center [493, 242] width 315 height 23
select select "DELIVRED"
click at [336, 231] on select "Select Arrival Notice Available Arrival Notice Imported Arrive at Delivery Loca…" at bounding box center [493, 242] width 315 height 23
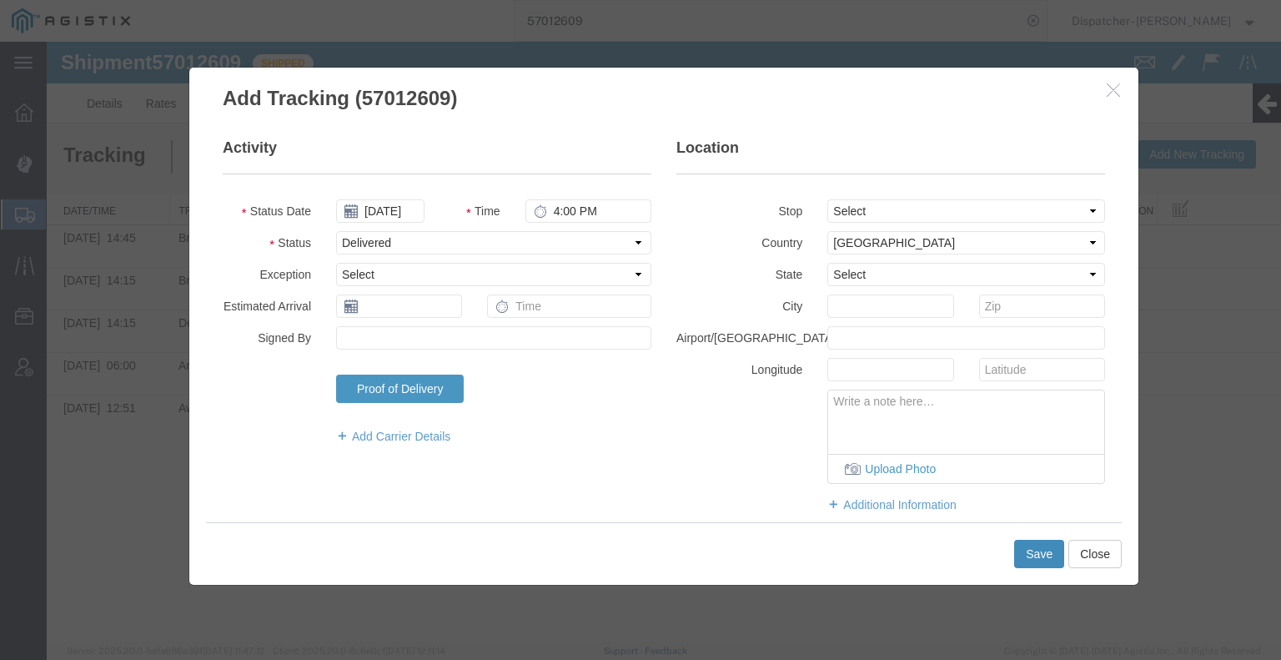
click at [1035, 558] on button "Save" at bounding box center [1040, 554] width 50 height 28
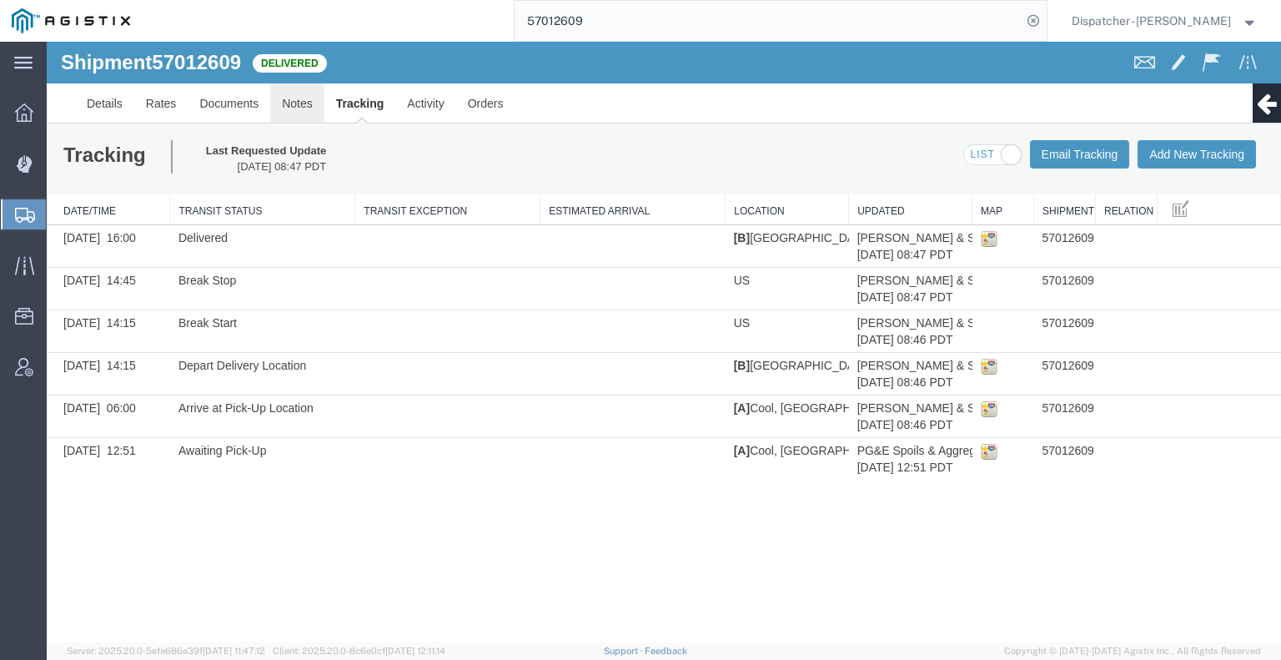
click at [290, 108] on link "Notes" at bounding box center [297, 103] width 54 height 40
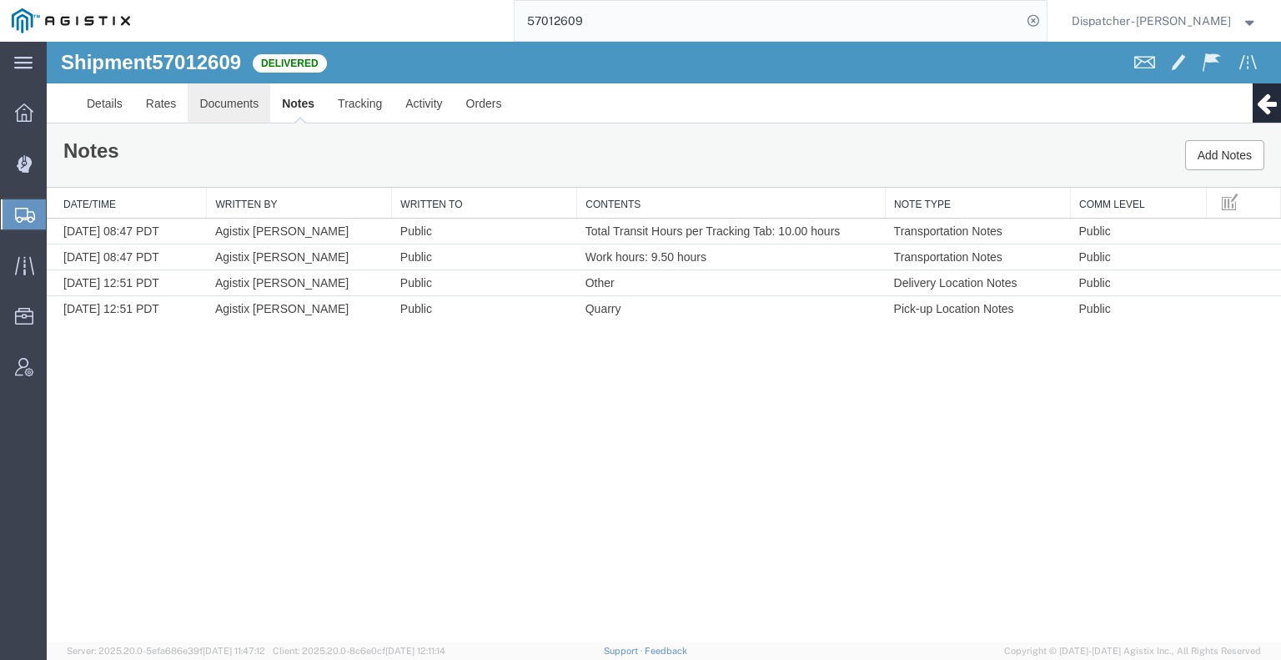
click at [211, 104] on link "Documents" at bounding box center [229, 103] width 83 height 40
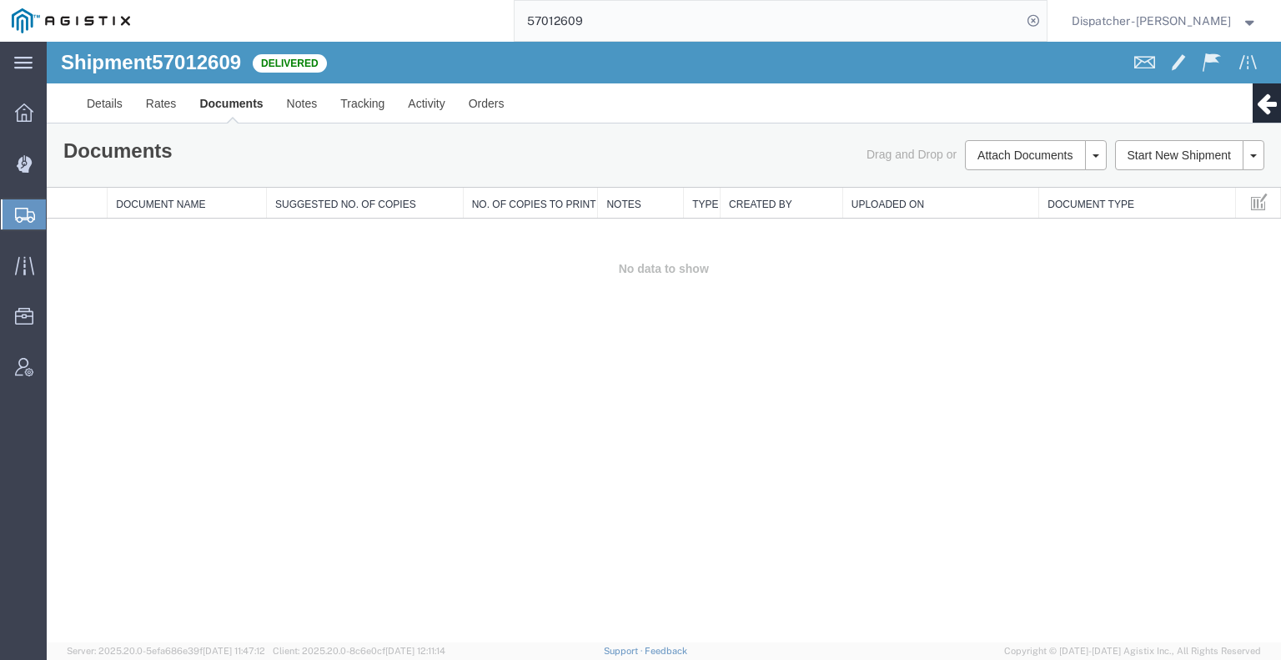
click at [1173, 415] on div "Shipment 57012609 0 of 0 Delivered Details Rates Documents Notes Tracking Activ…" at bounding box center [664, 342] width 1235 height 601
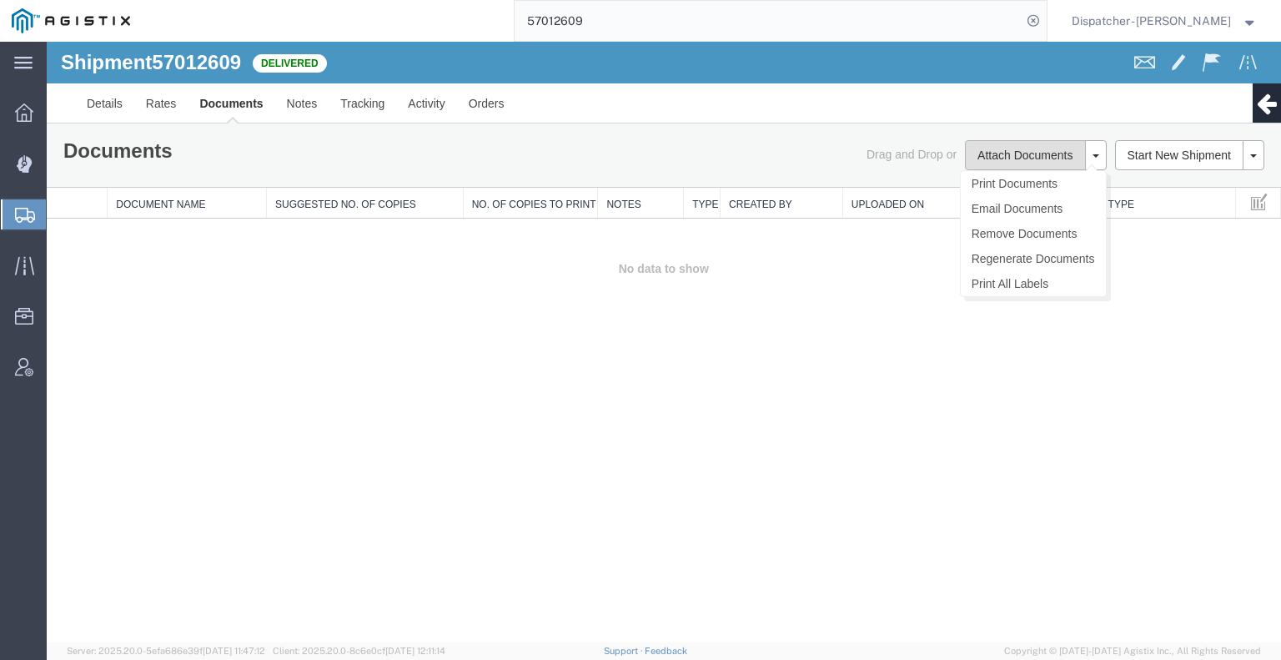
click at [1051, 146] on button "Attach Documents" at bounding box center [1025, 155] width 120 height 30
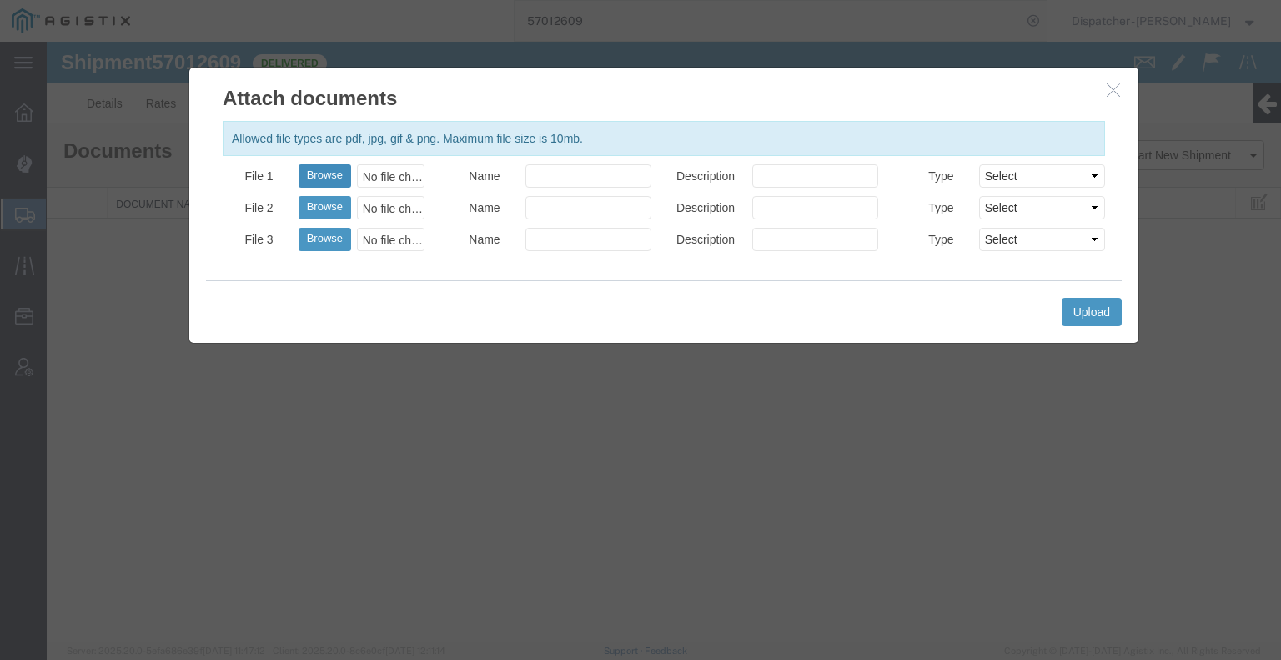
click at [327, 174] on button "Browse" at bounding box center [325, 175] width 53 height 23
type input "C:\fakepath\57012609trktag.pdf"
click at [1084, 306] on button "Upload" at bounding box center [1092, 312] width 60 height 28
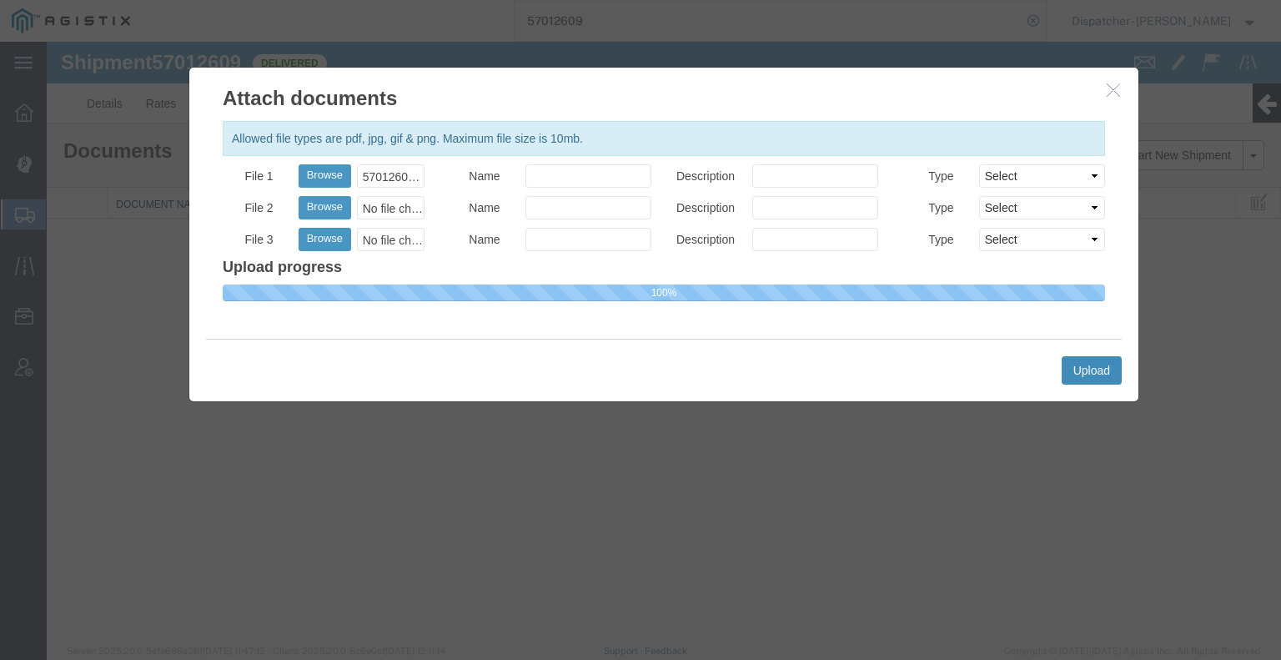
select select
